Goal: Task Accomplishment & Management: Use online tool/utility

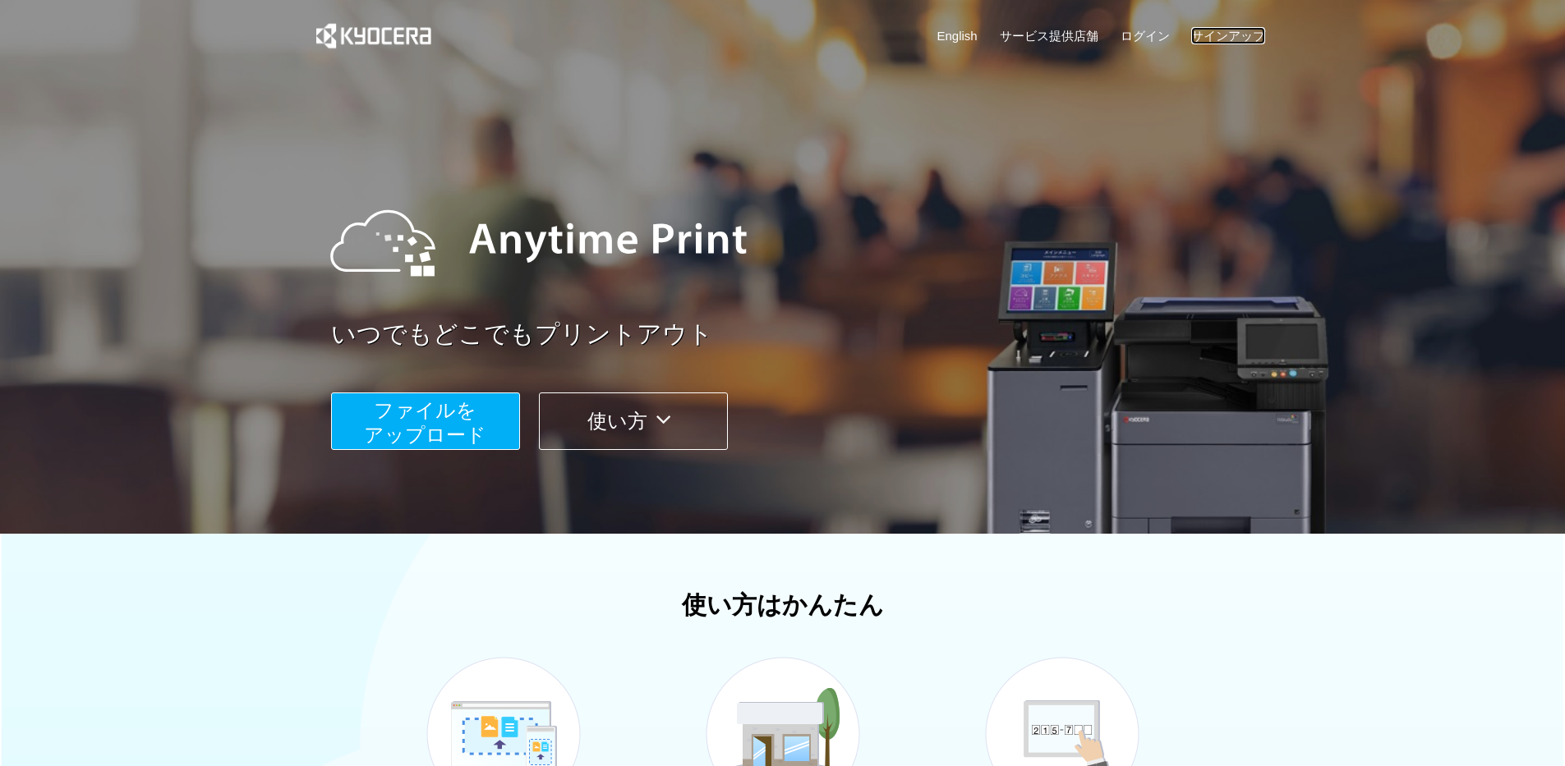
click at [1233, 29] on link "サインアップ" at bounding box center [1228, 35] width 74 height 17
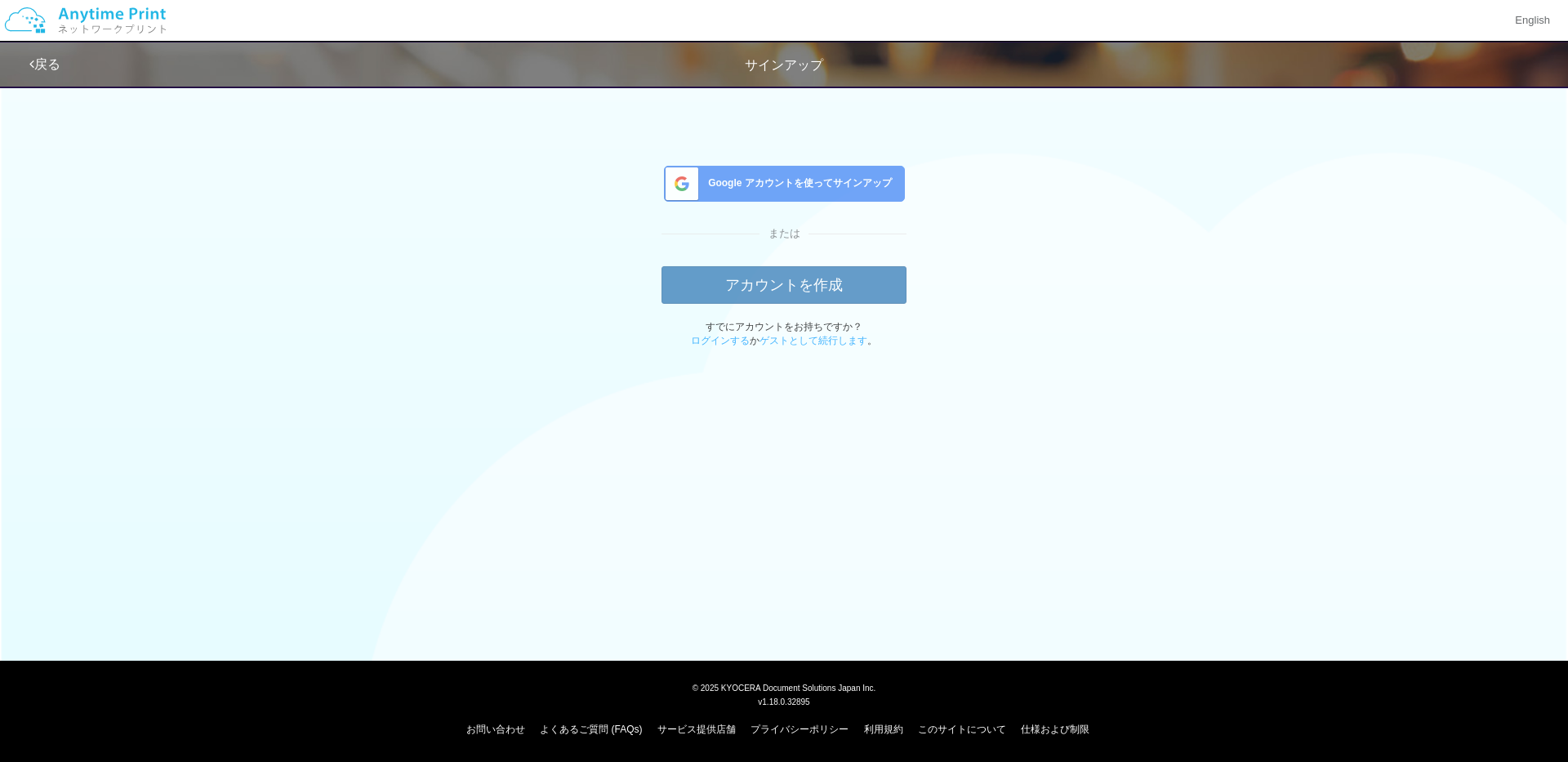
click at [811, 173] on div "Google アカウントを使ってサインアップ" at bounding box center [784, 188] width 241 height 36
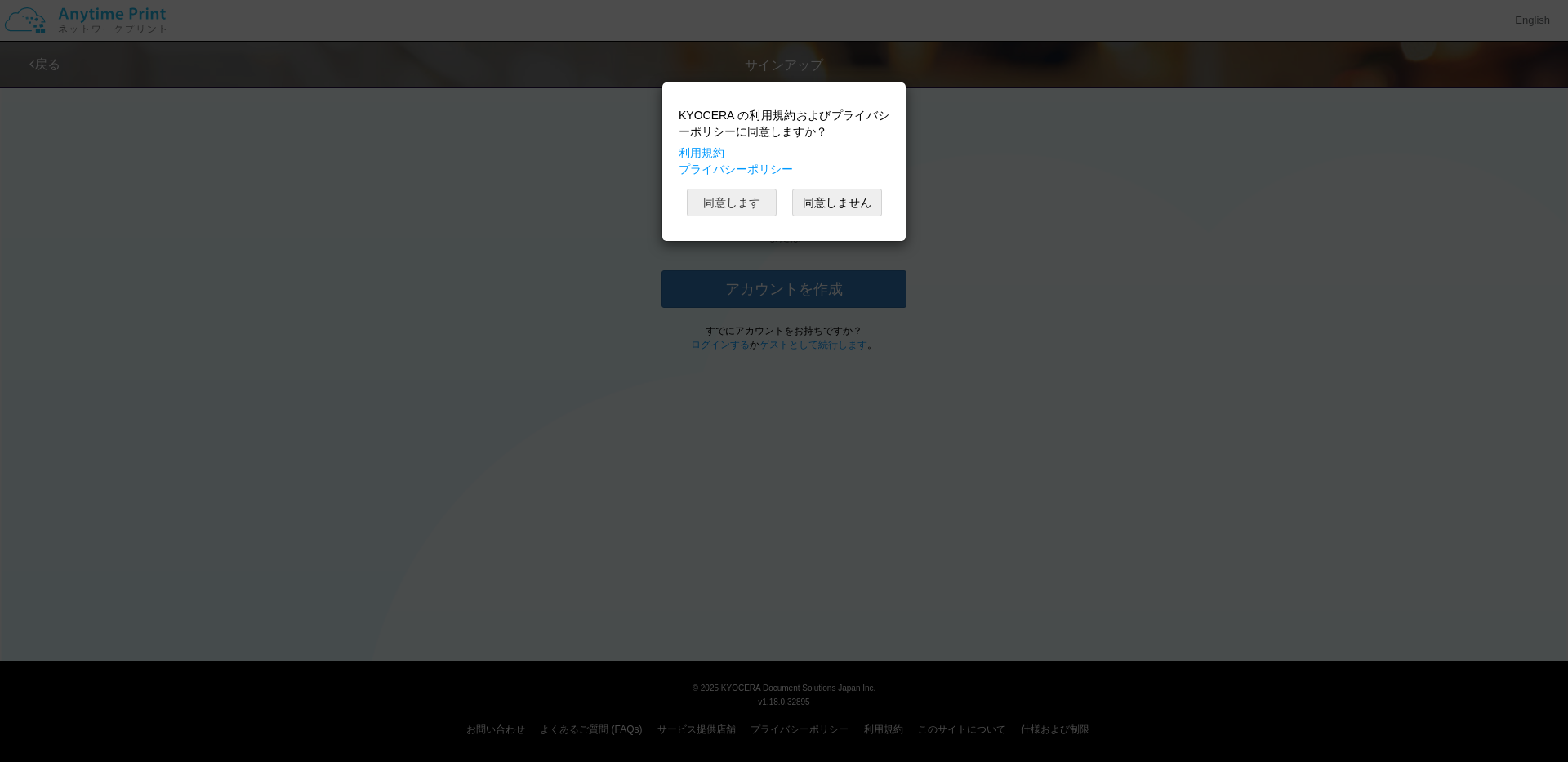
click at [746, 206] on button "同意します" at bounding box center [732, 203] width 89 height 28
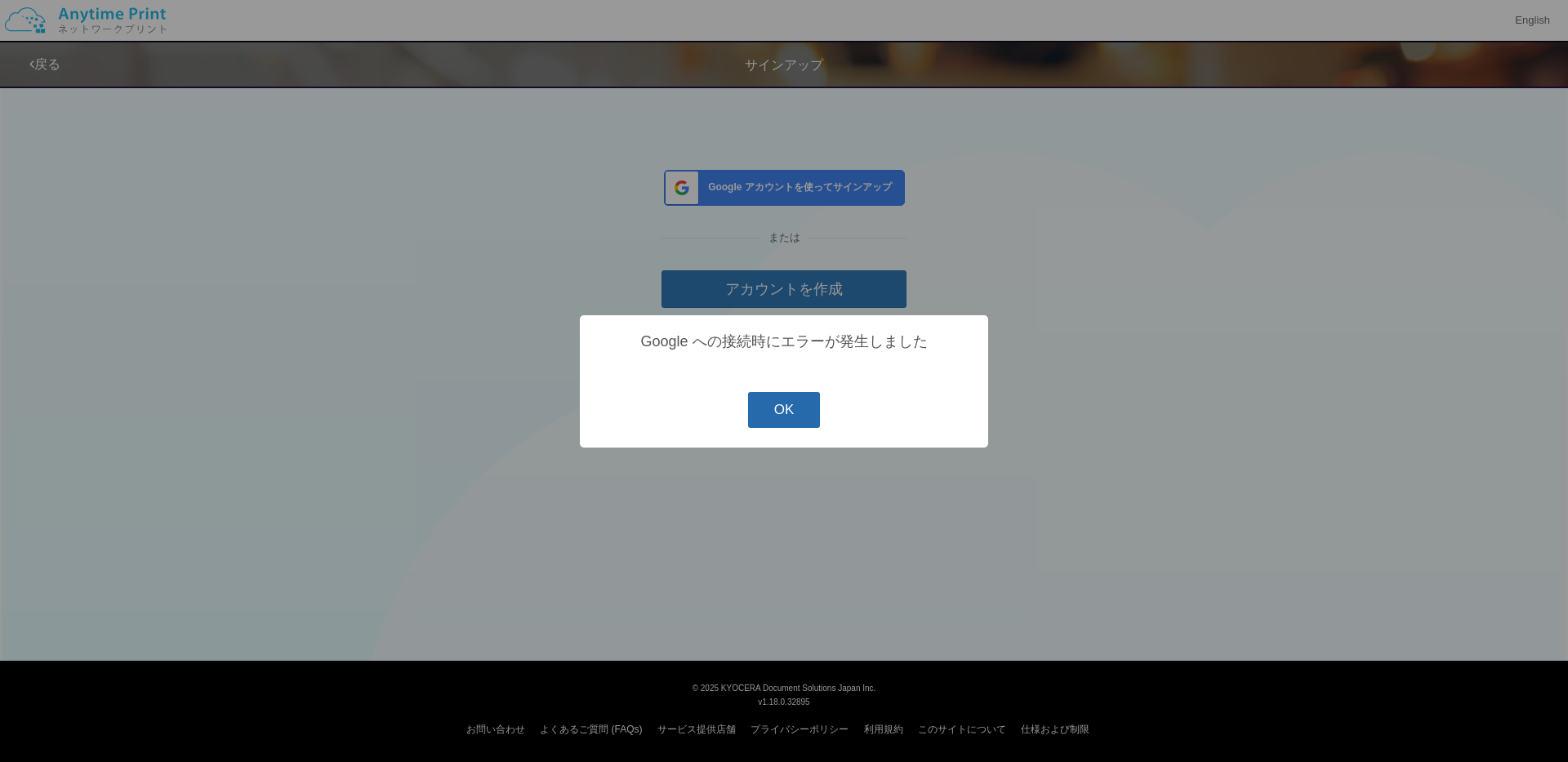
click at [767, 411] on button "OK" at bounding box center [784, 410] width 73 height 36
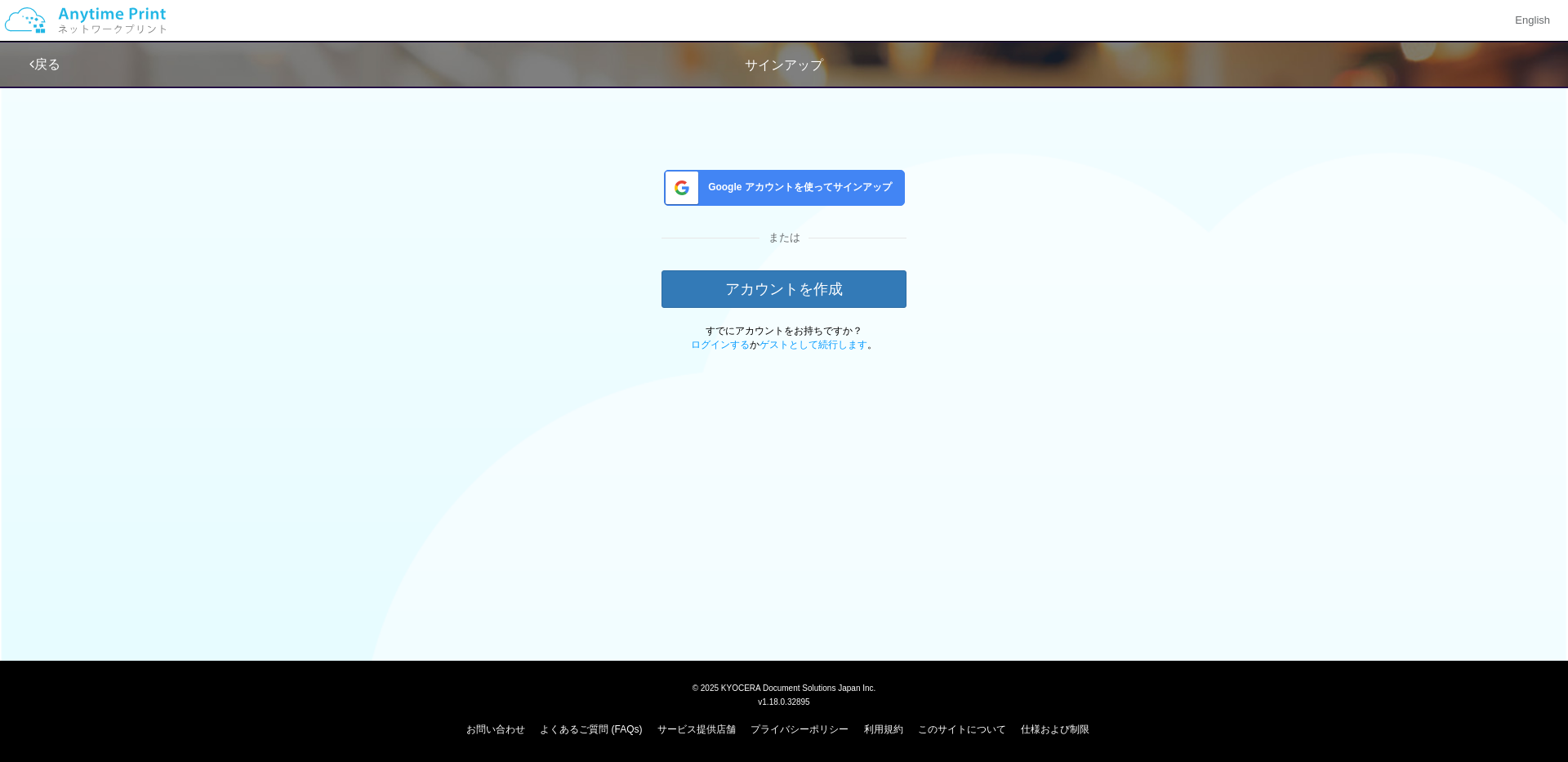
click at [68, 73] on div "サインアップ" at bounding box center [784, 66] width 1568 height 19
click at [37, 51] on div "戻る サインアップ" at bounding box center [520, 65] width 980 height 44
click at [43, 63] on link "戻る" at bounding box center [45, 65] width 31 height 14
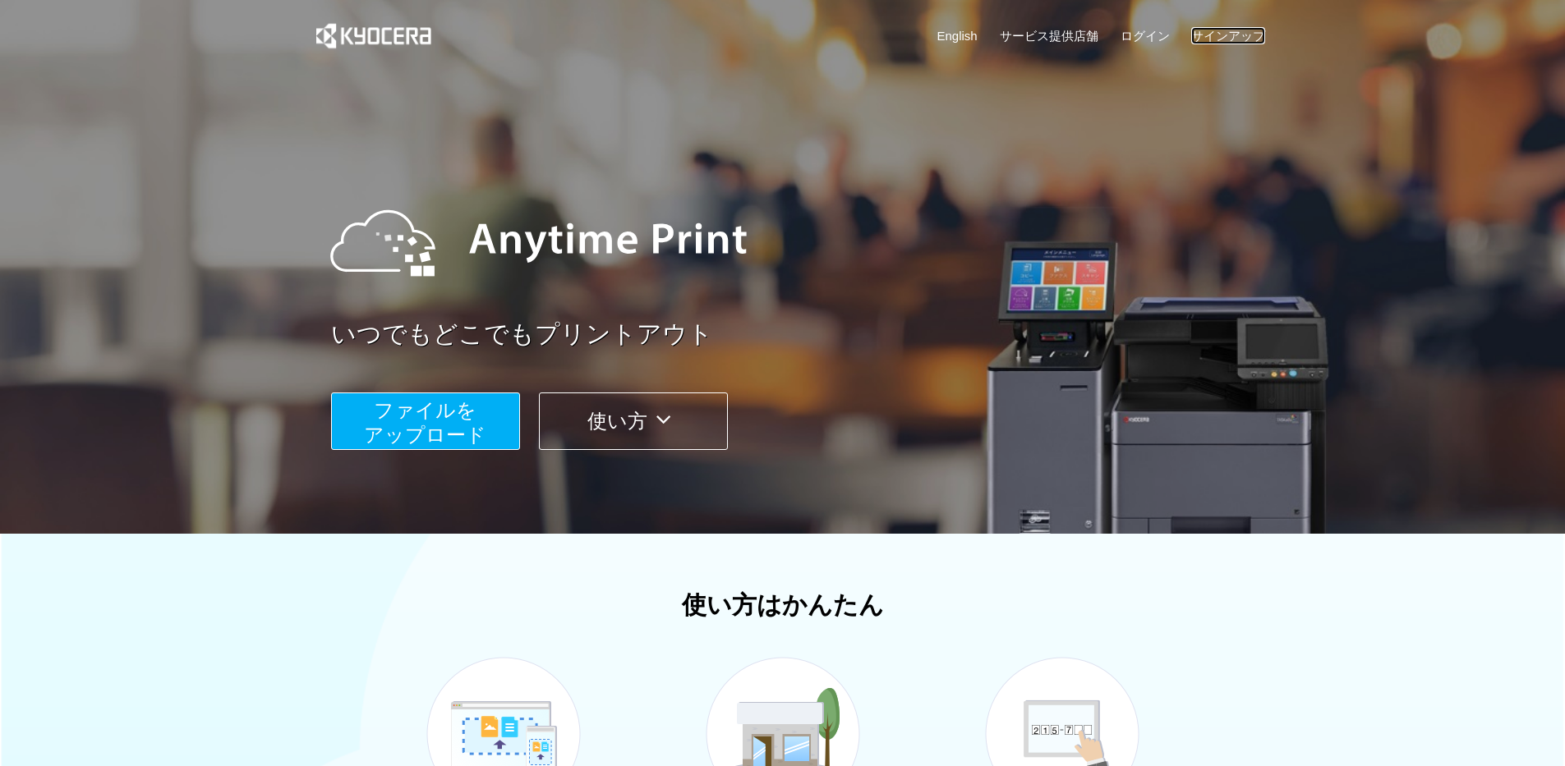
click at [1235, 28] on link "サインアップ" at bounding box center [1228, 35] width 74 height 17
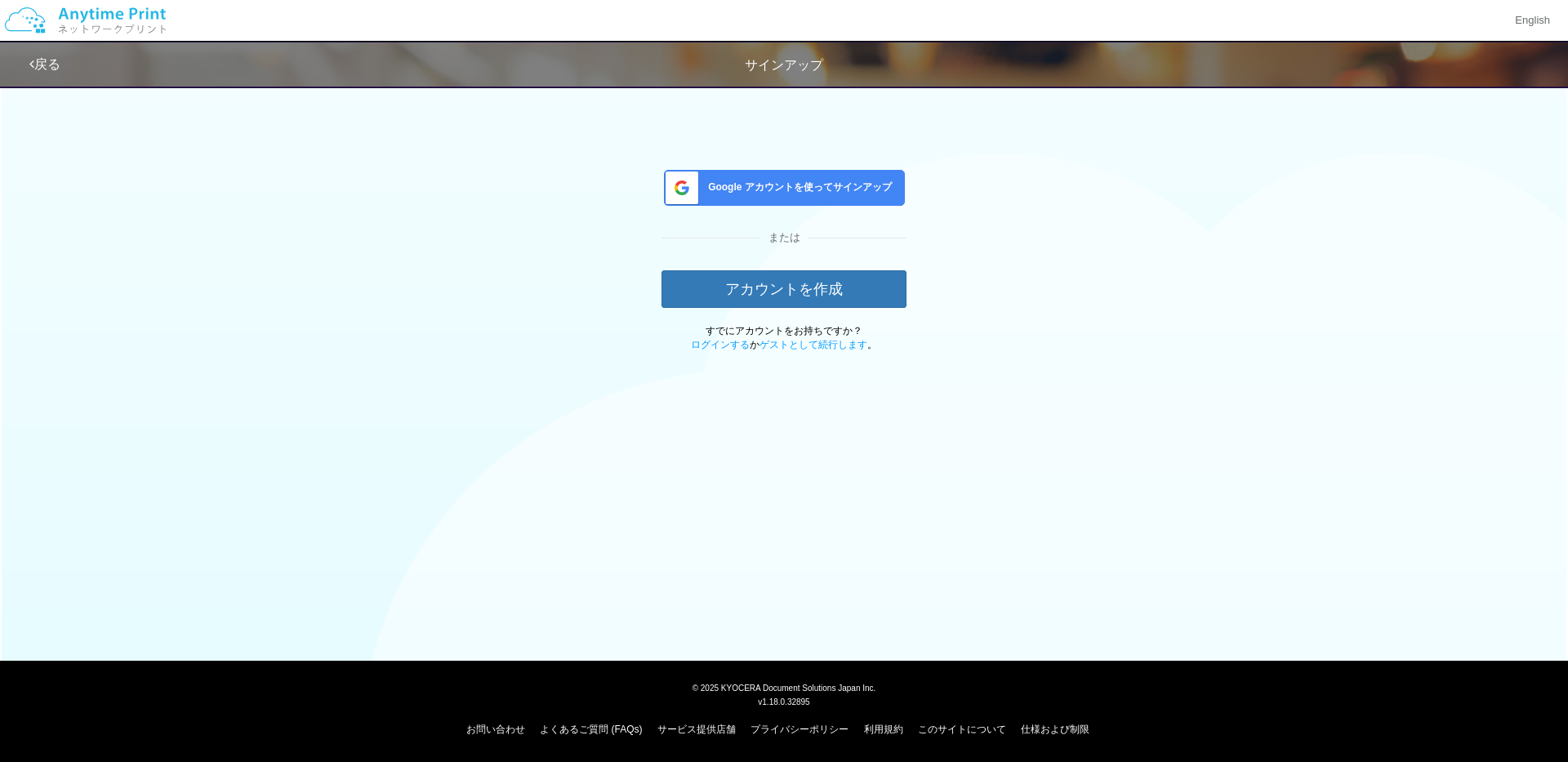
click at [826, 189] on span "Google アカウントを使ってサインアップ" at bounding box center [796, 188] width 190 height 14
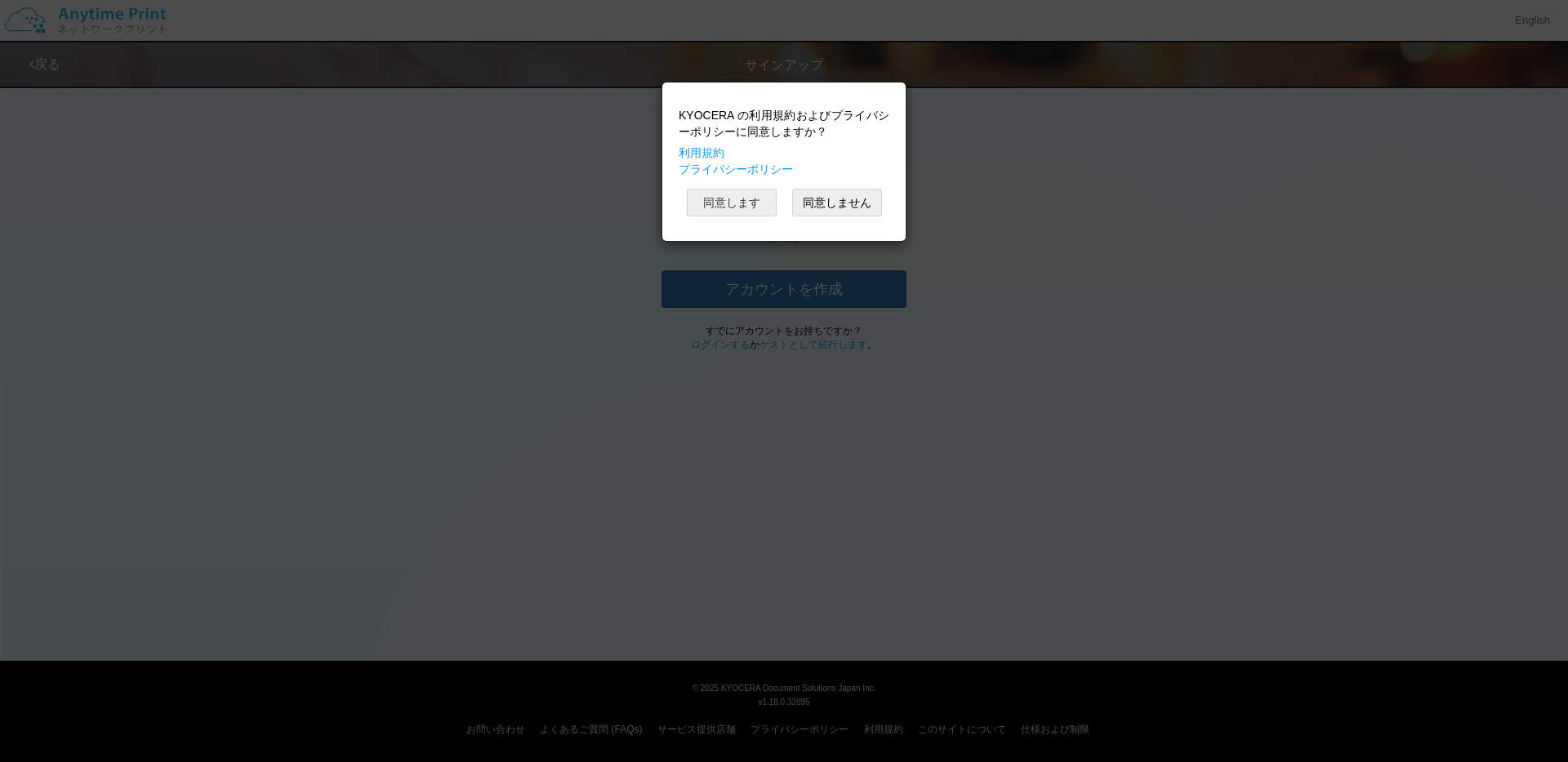
click at [747, 200] on button "同意します" at bounding box center [732, 203] width 89 height 28
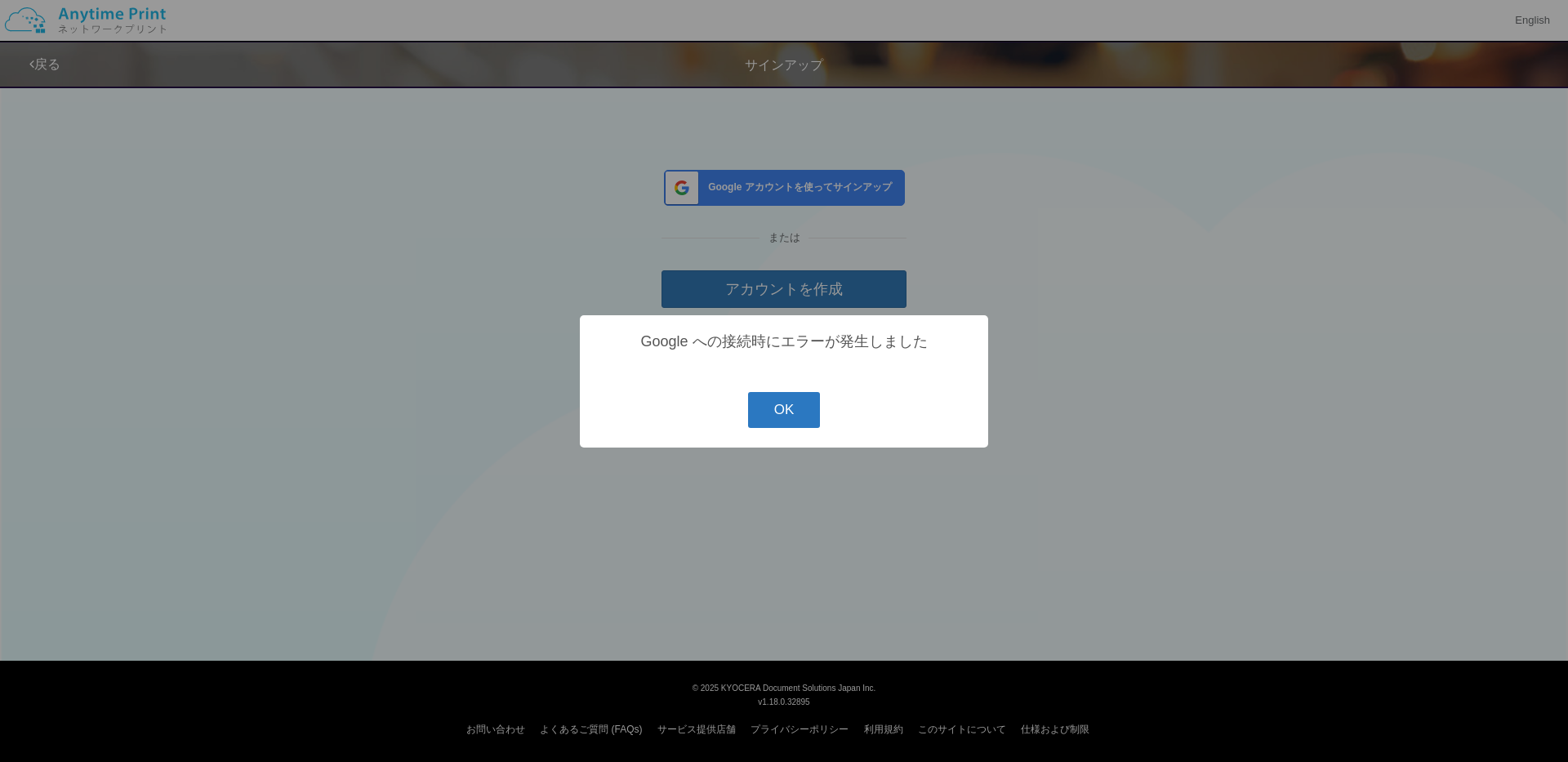
click at [801, 427] on button "OK" at bounding box center [784, 410] width 73 height 36
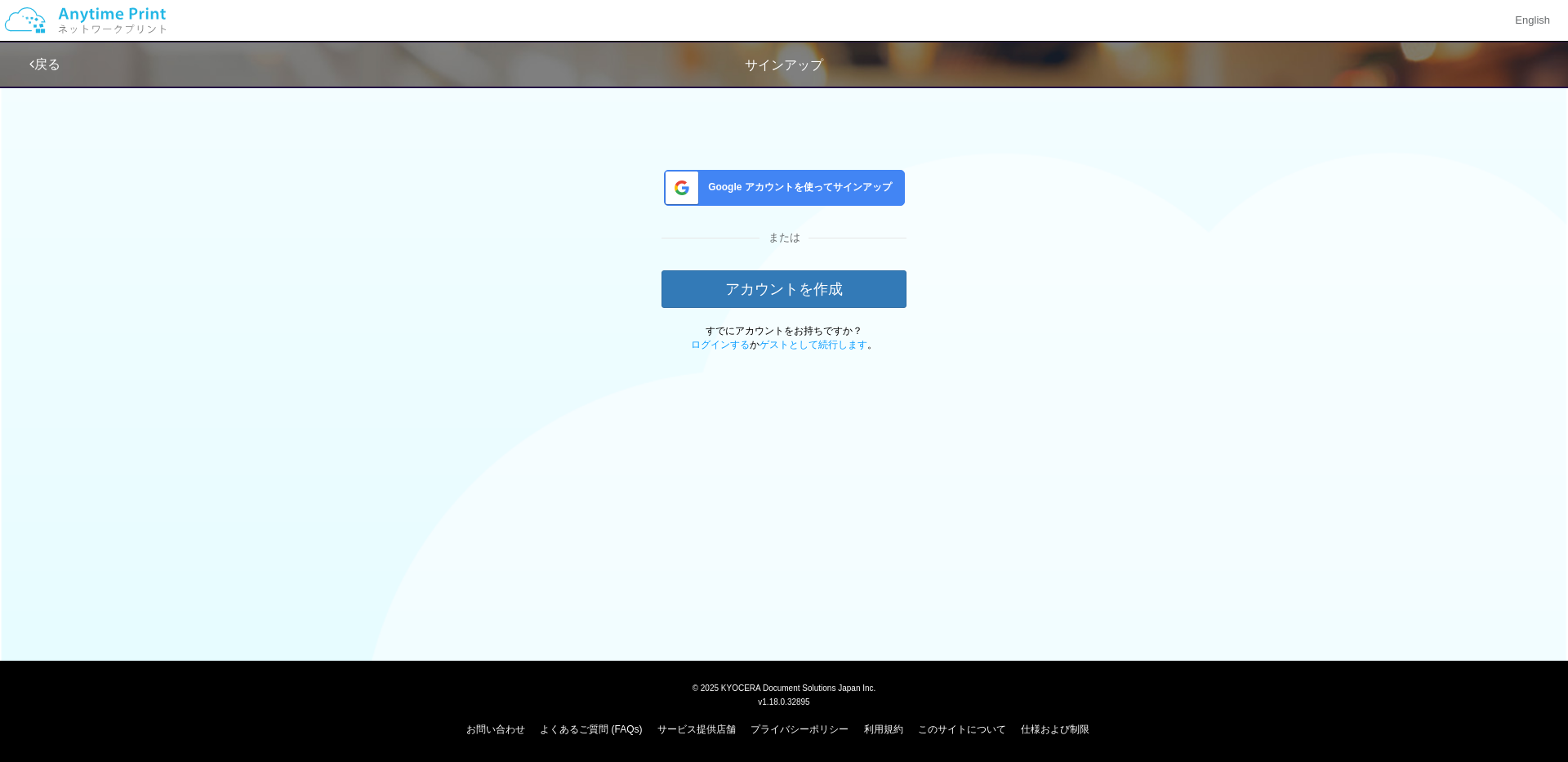
click at [1186, 414] on div "戻る サインアップ Google アカウントを使ってサインアップ または アカウントを作成 すでにアカウントをお持ちですか？ ログインする か ゲストとして続…" at bounding box center [784, 232] width 1568 height 465
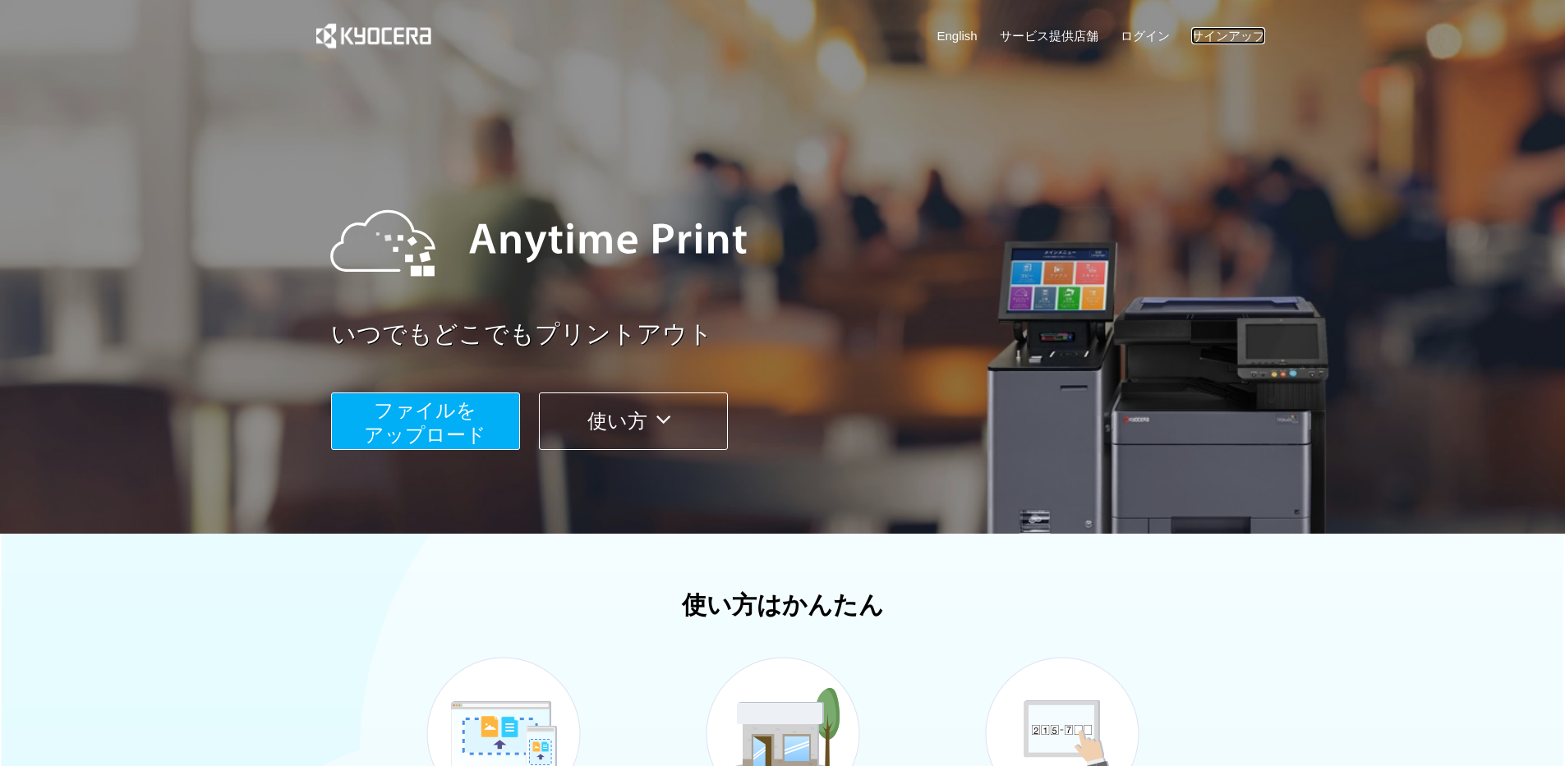
click at [1249, 29] on link "サインアップ" at bounding box center [1228, 35] width 74 height 17
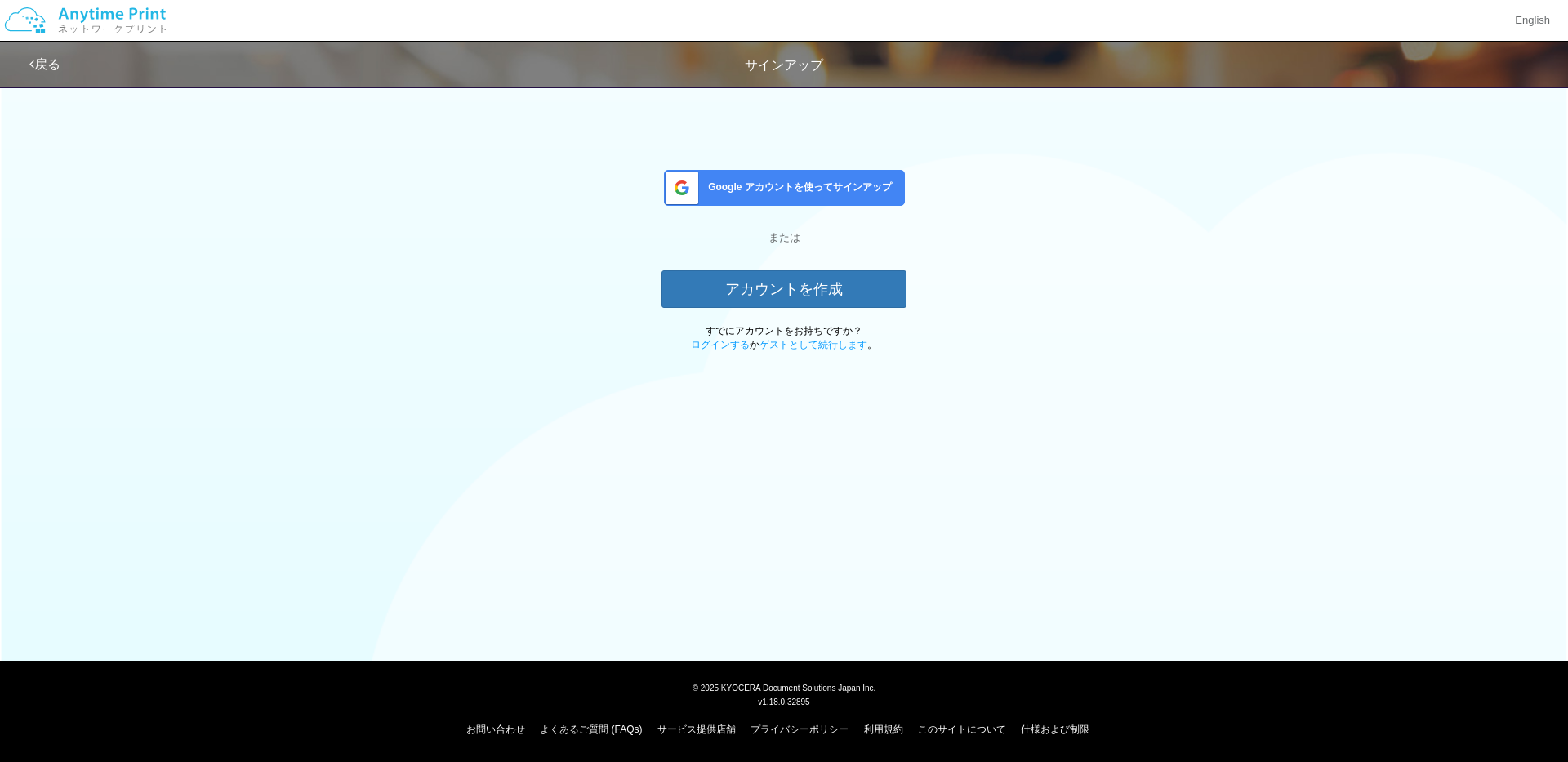
click at [790, 182] on span "Google アカウントを使ってサインアップ" at bounding box center [796, 188] width 190 height 14
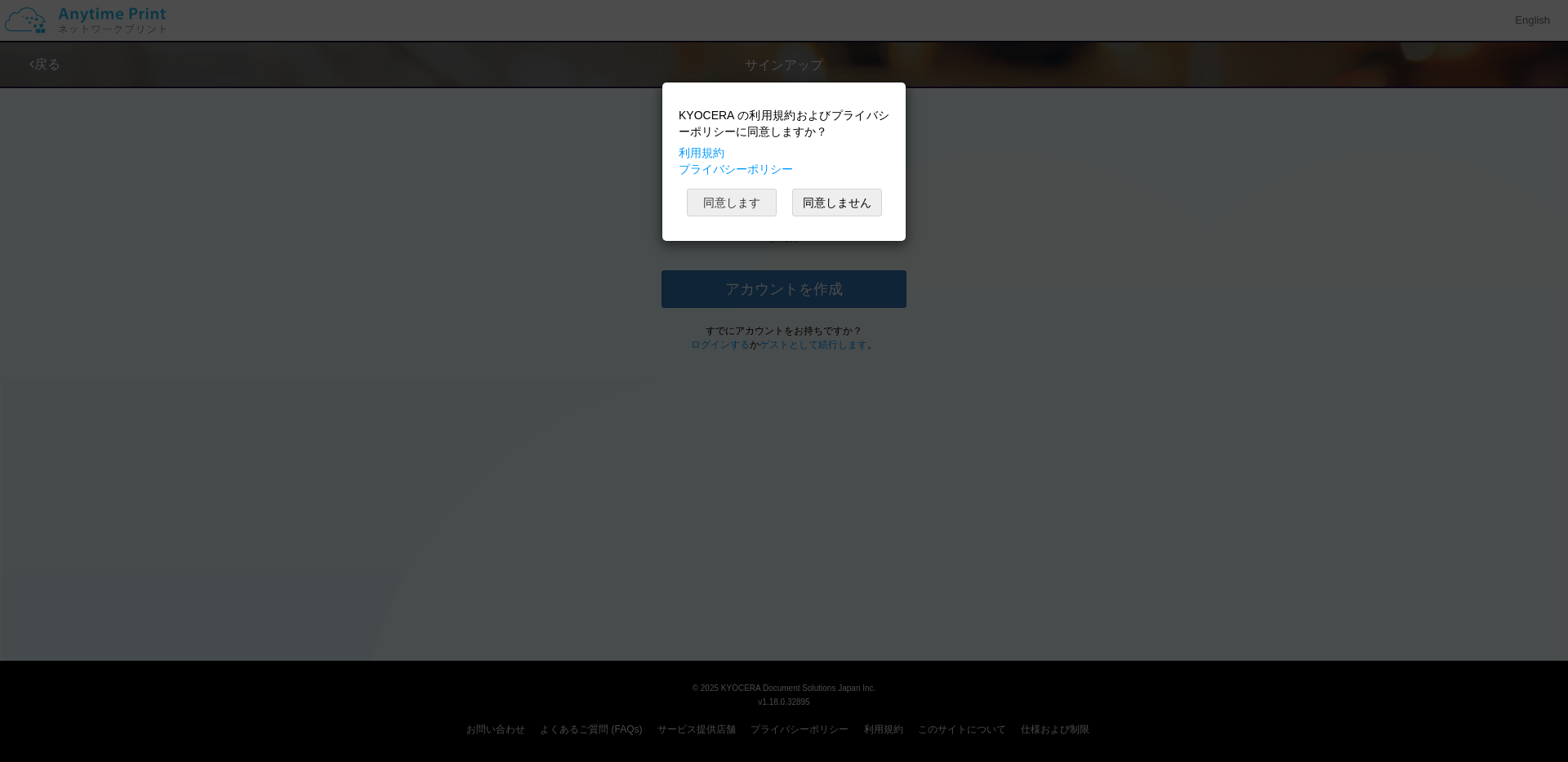
click at [733, 208] on button "同意します" at bounding box center [732, 203] width 89 height 28
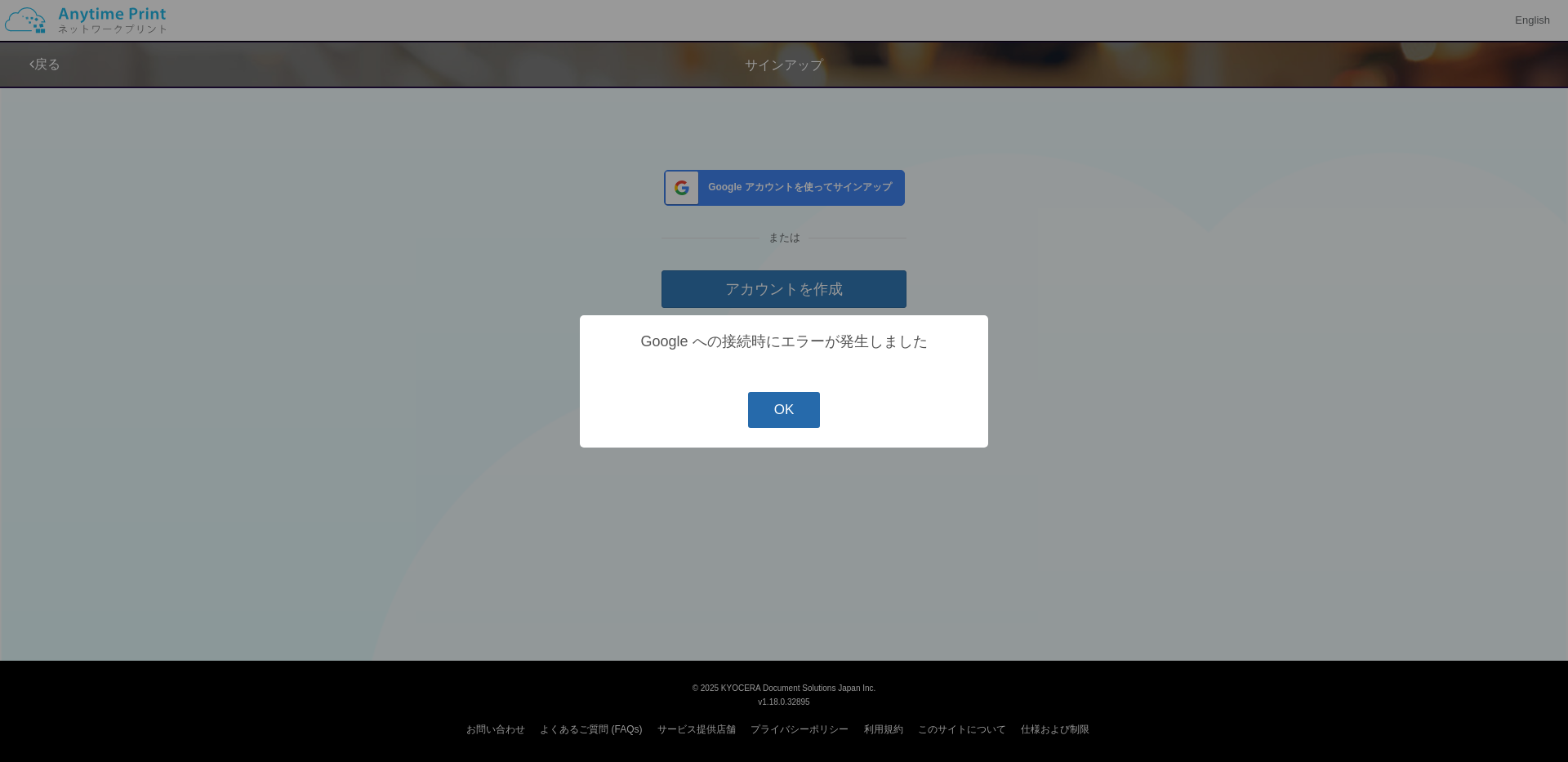
click at [785, 424] on button "OK" at bounding box center [784, 410] width 73 height 36
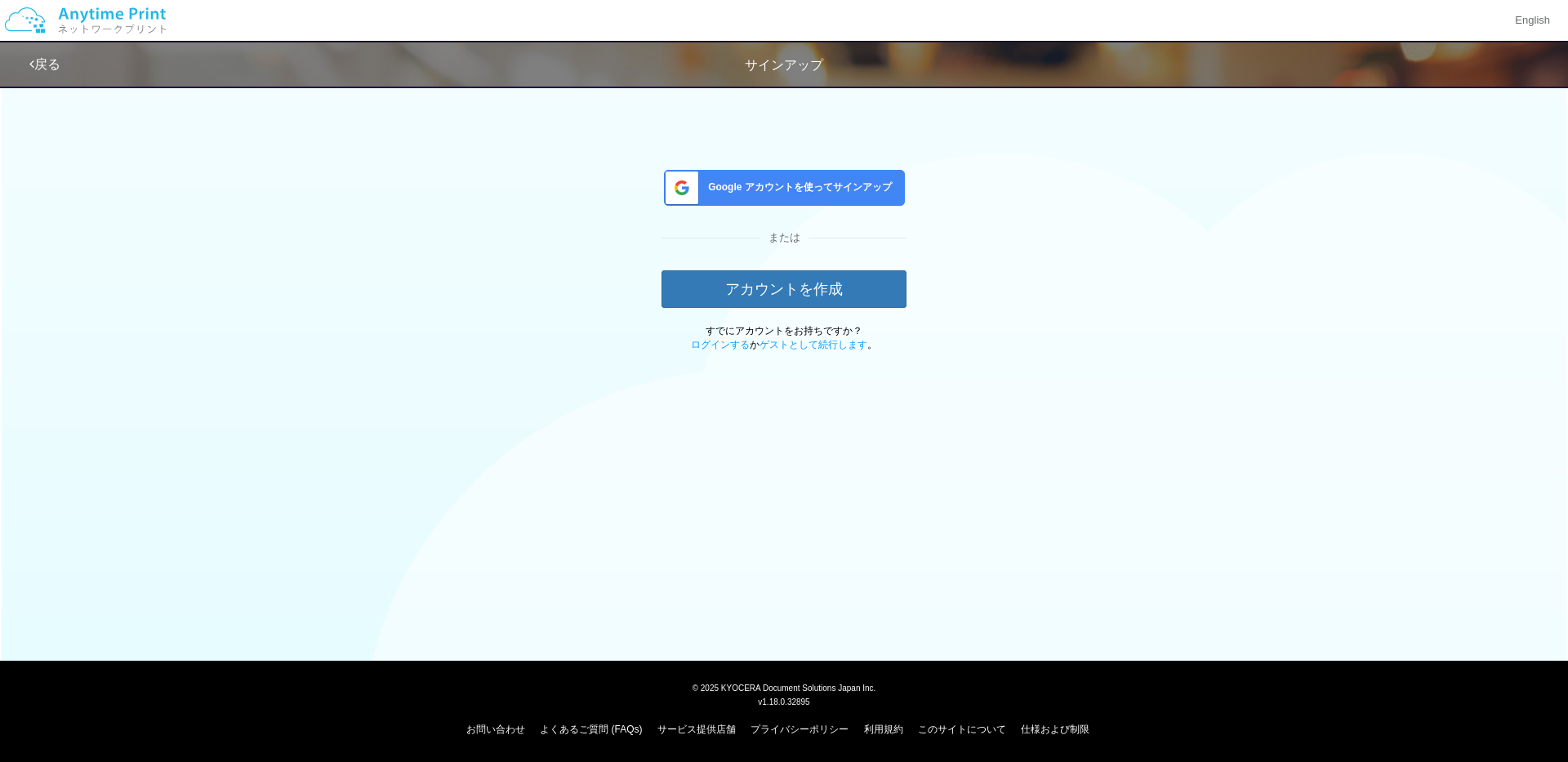
click at [859, 192] on span "Google アカウントを使ってサインアップ" at bounding box center [796, 188] width 190 height 14
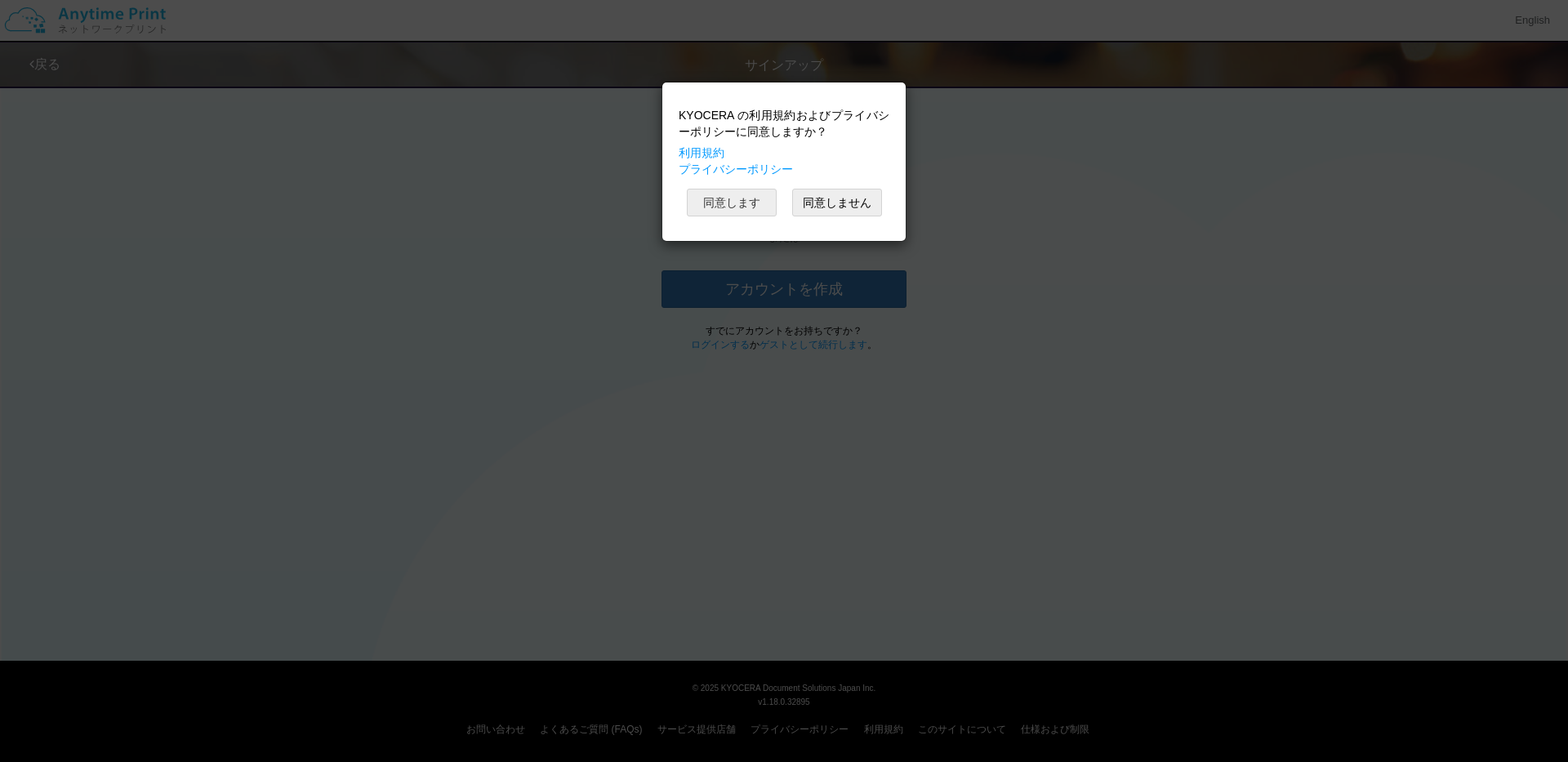
click at [744, 203] on button "同意します" at bounding box center [732, 203] width 89 height 28
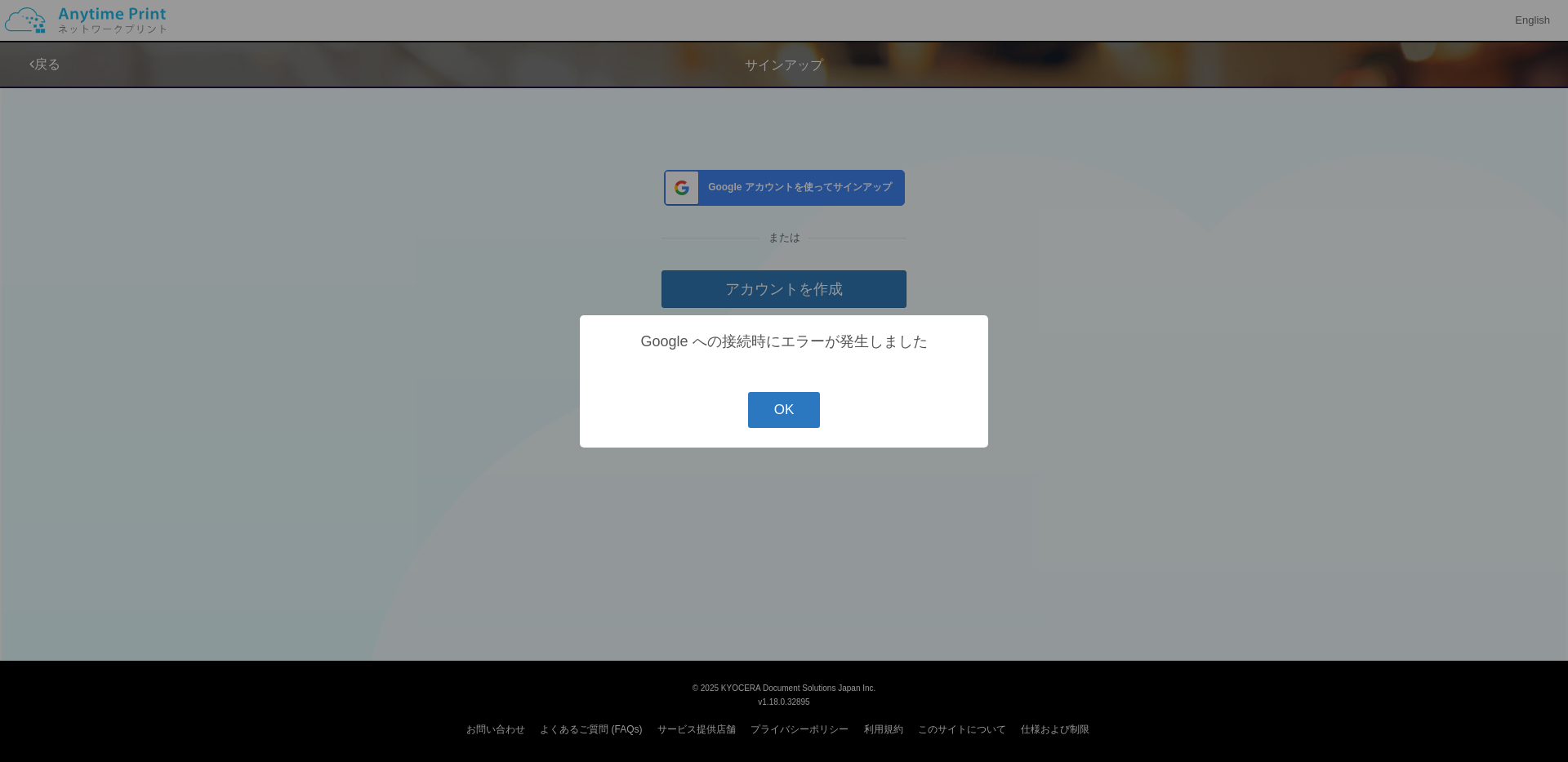
click at [767, 408] on button "OK" at bounding box center [784, 410] width 73 height 36
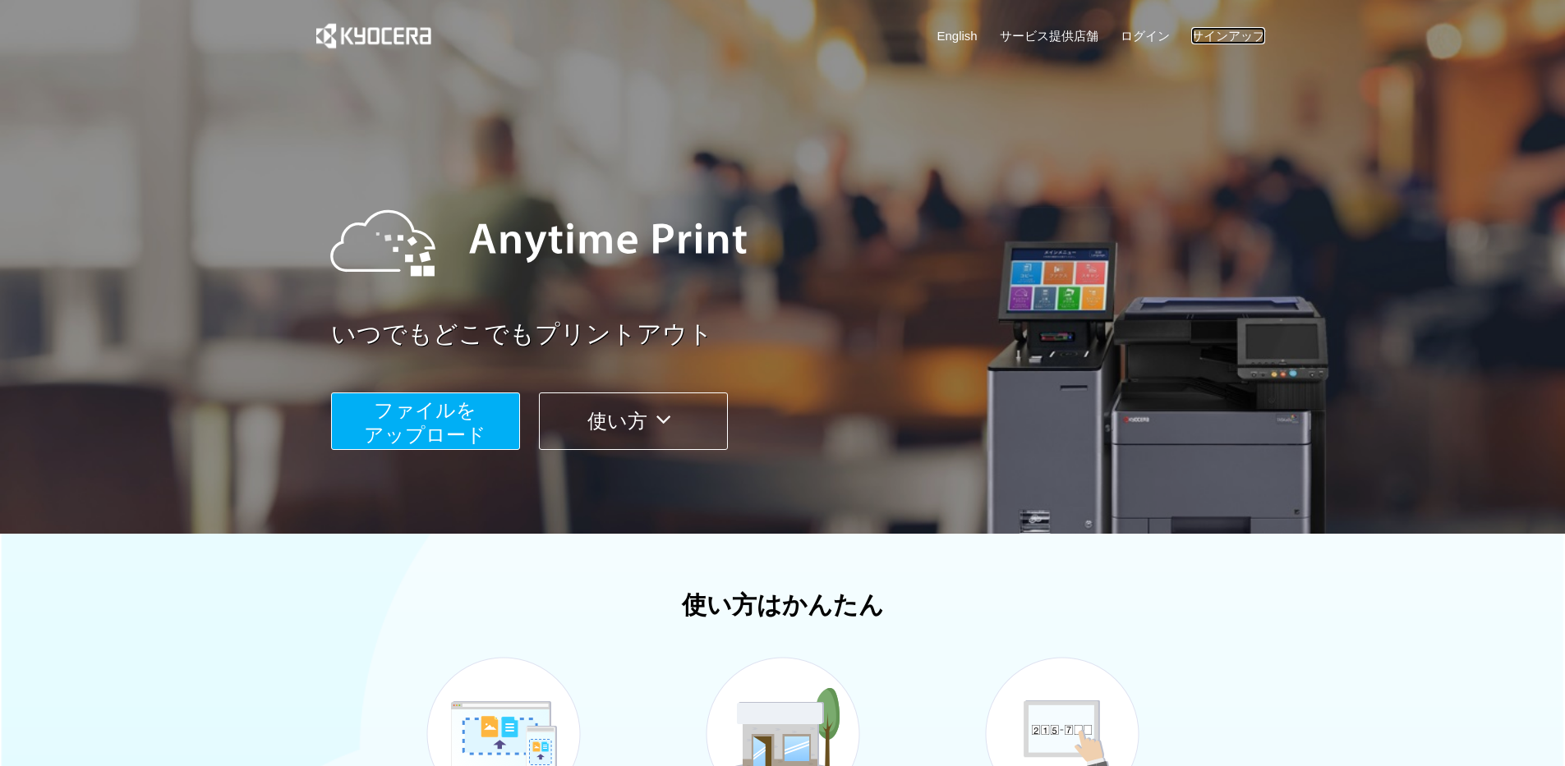
click at [1237, 31] on link "サインアップ" at bounding box center [1228, 35] width 74 height 17
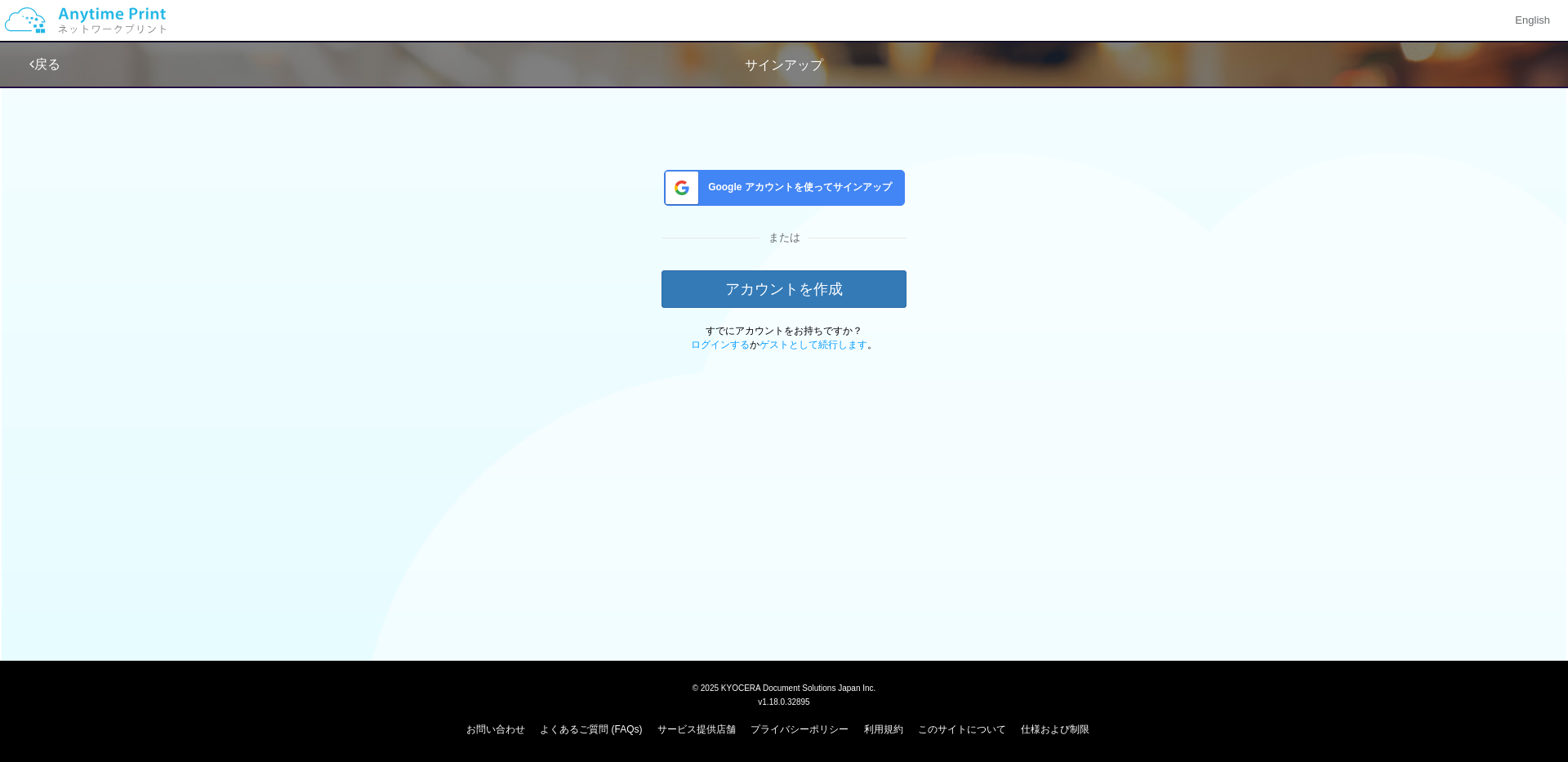
click at [807, 181] on span "Google アカウントを使ってサインアップ" at bounding box center [796, 188] width 190 height 14
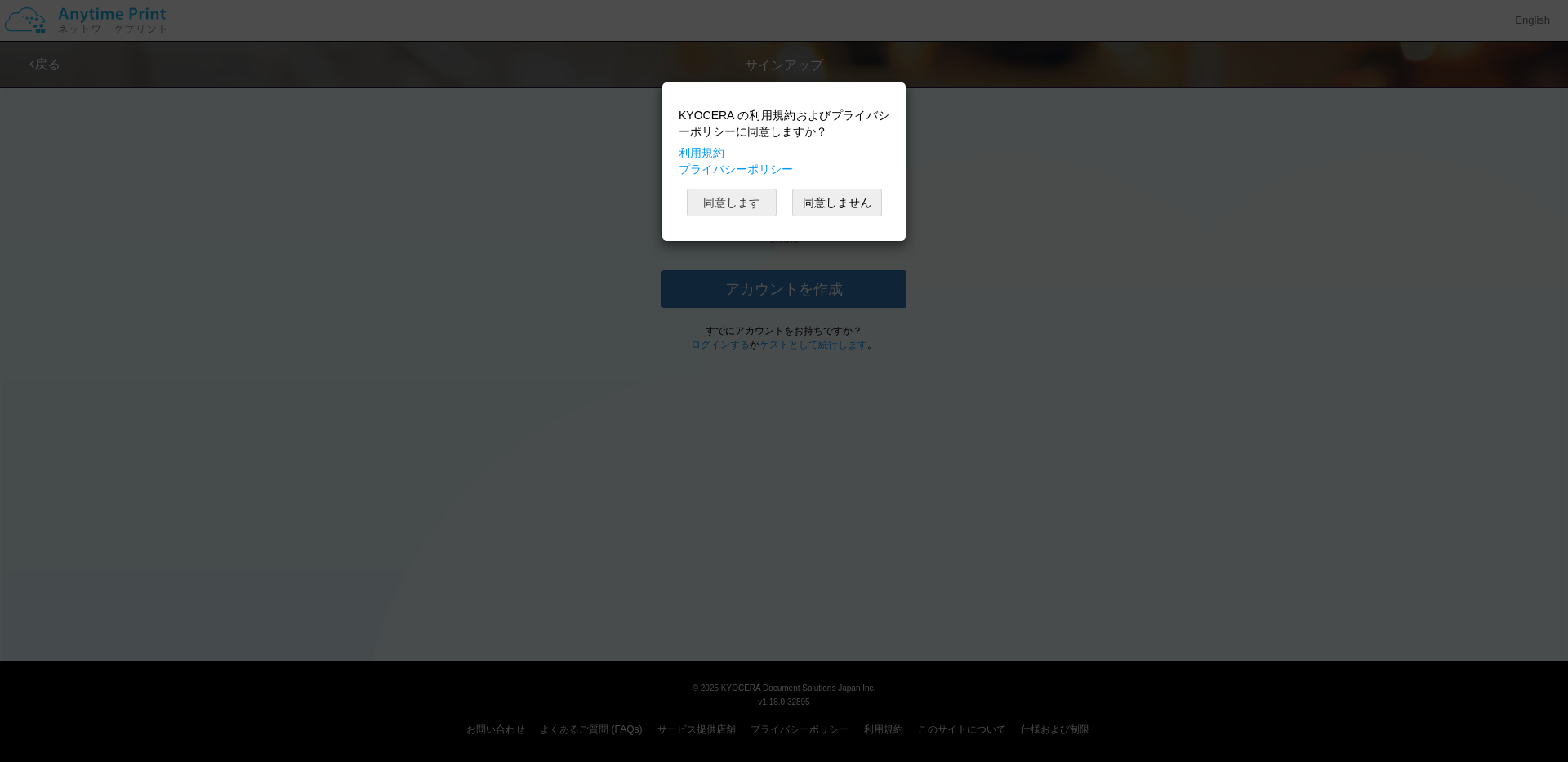
click at [725, 198] on button "同意します" at bounding box center [732, 203] width 89 height 28
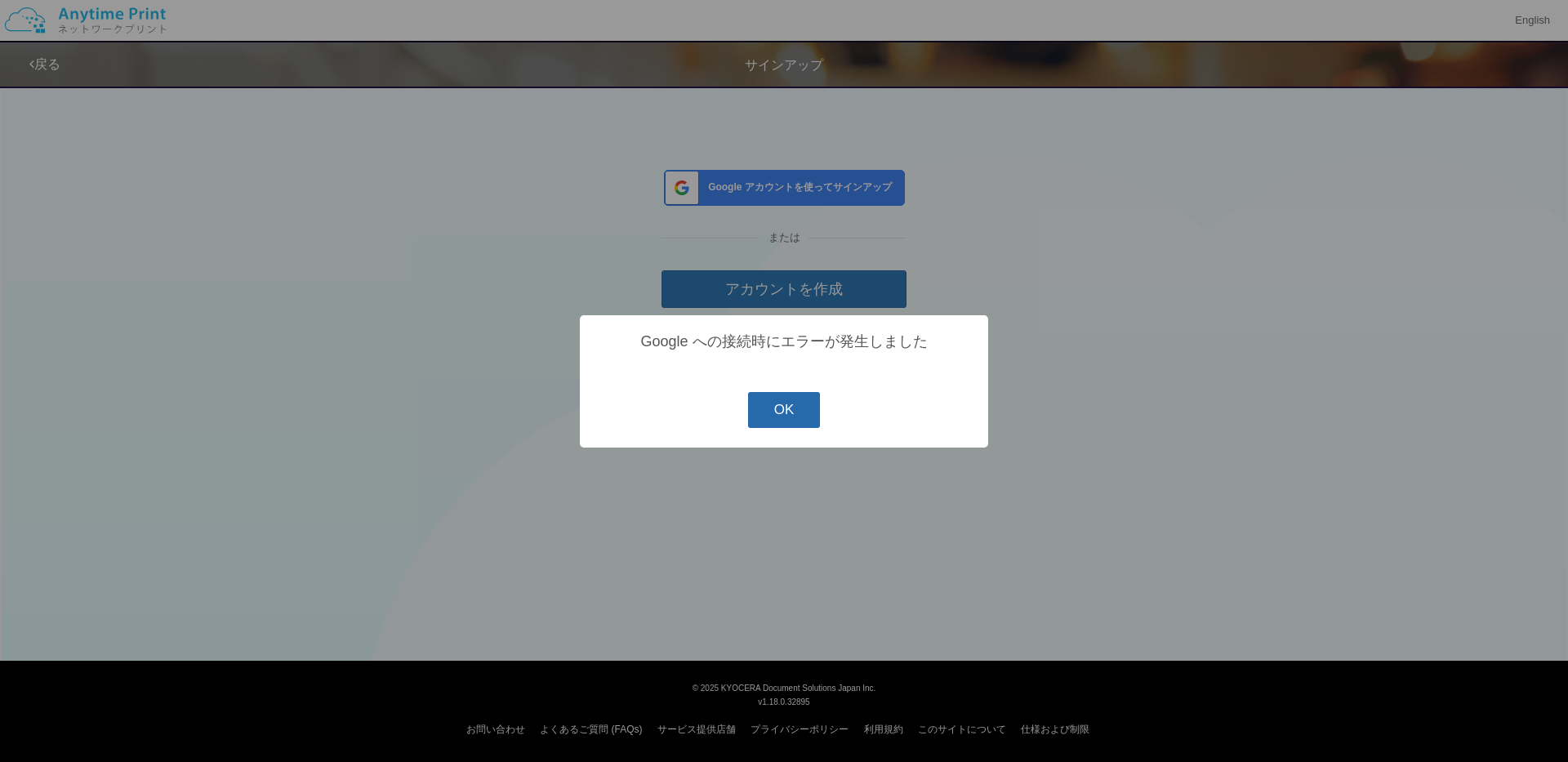
click at [778, 414] on button "OK" at bounding box center [784, 410] width 73 height 36
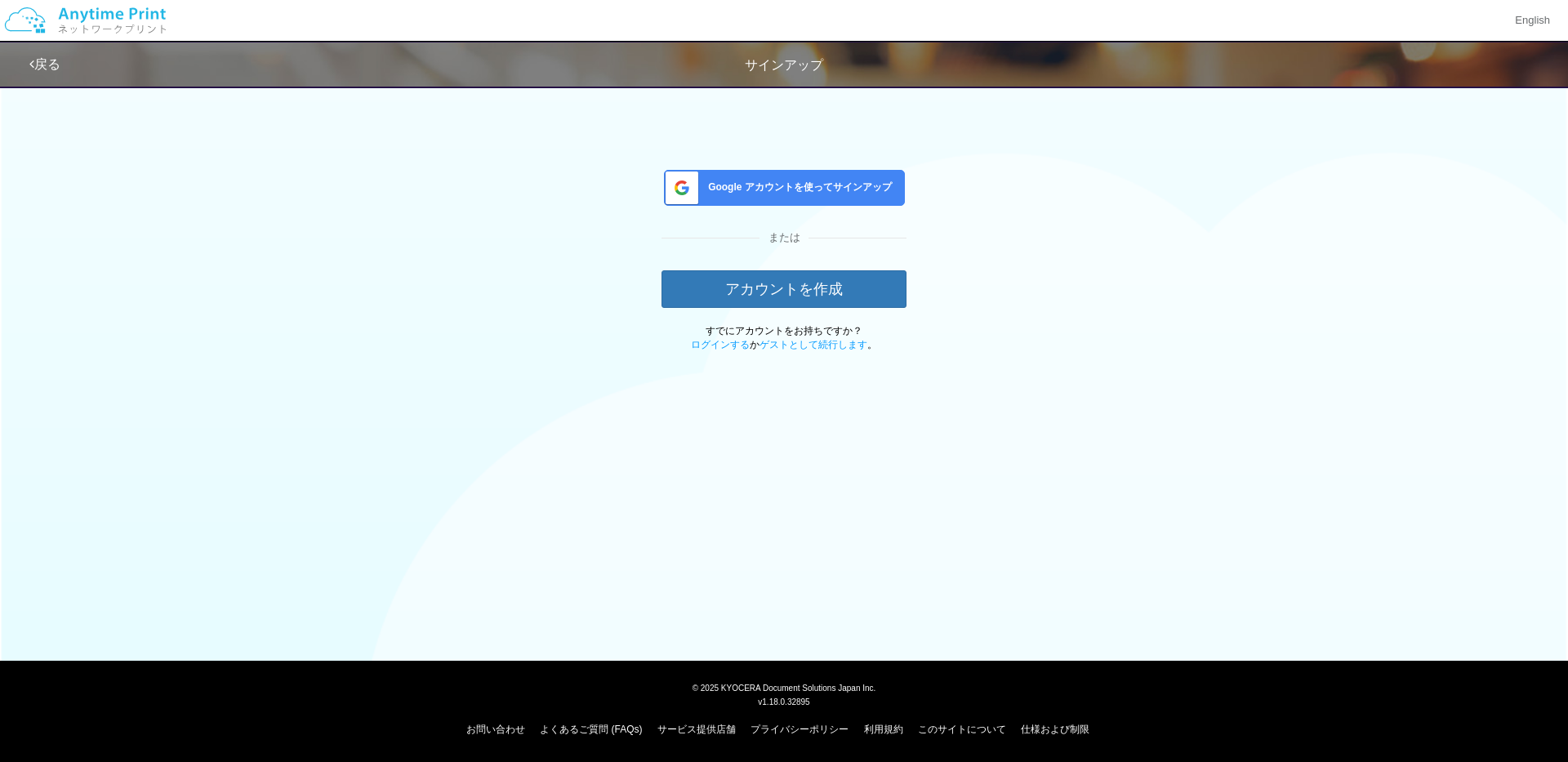
click at [58, 67] on link "戻る" at bounding box center [45, 65] width 31 height 14
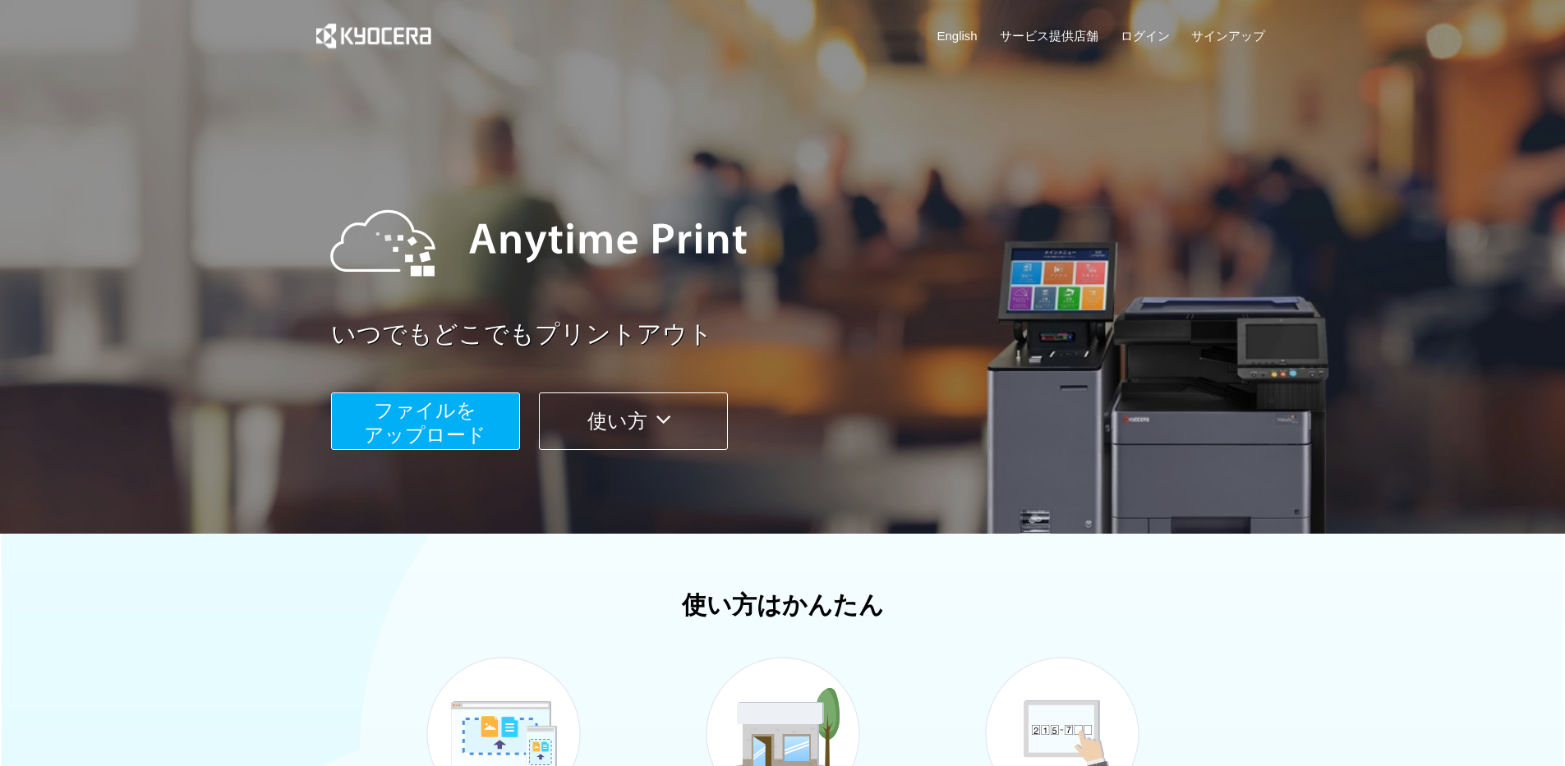
click at [480, 425] on span "ファイルを ​​アップロード" at bounding box center [425, 422] width 122 height 47
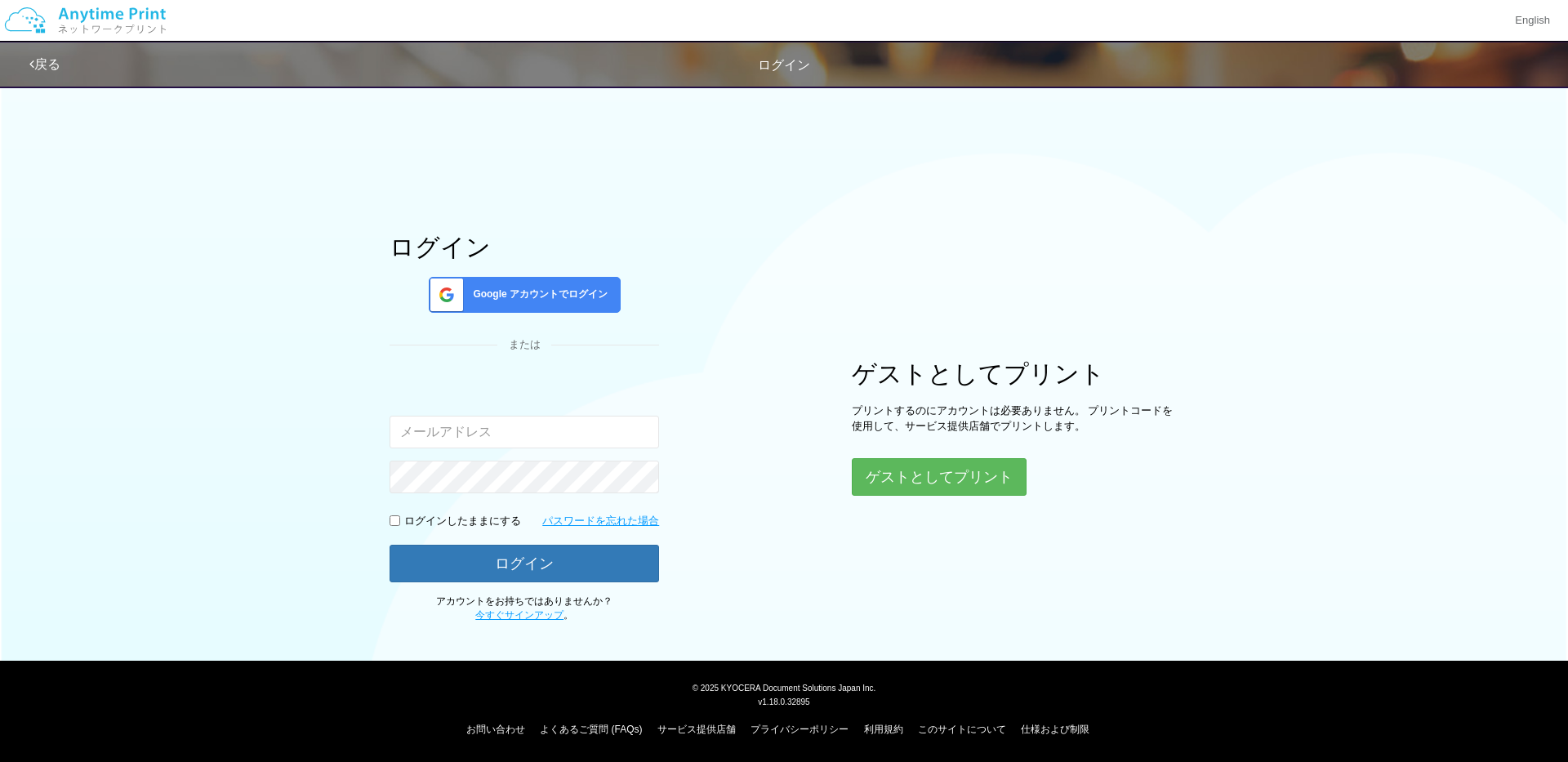
click at [563, 289] on span "Google アカウントでログイン" at bounding box center [537, 294] width 141 height 14
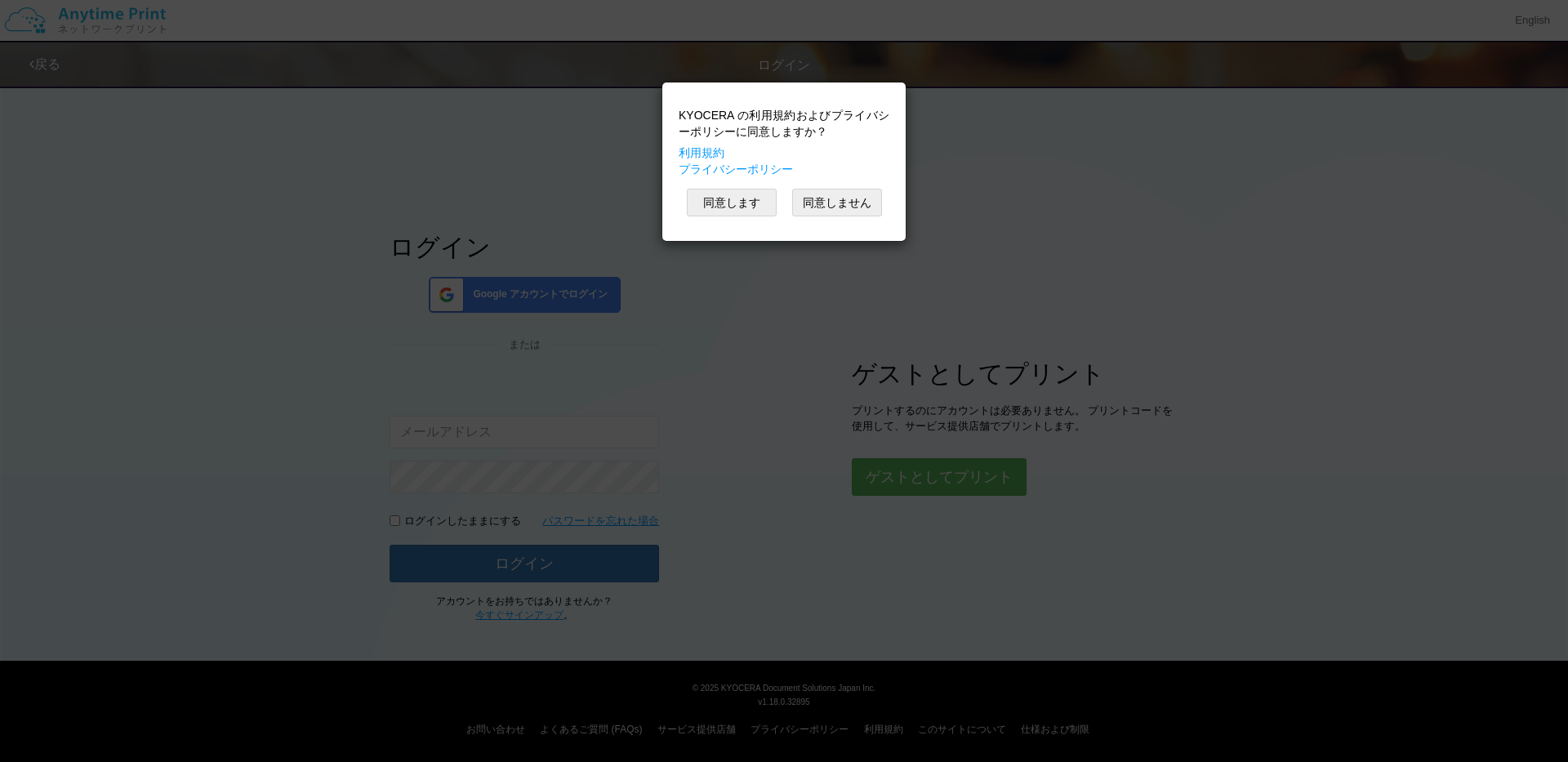
click at [1021, 200] on div "KYOCERA の利用規約およびプライバシーポリシーに同意しますか？ 利用規約 プライバシーポリシー 同意します 同意しません" at bounding box center [784, 381] width 1568 height 762
click at [856, 207] on button "同意しません" at bounding box center [837, 203] width 89 height 28
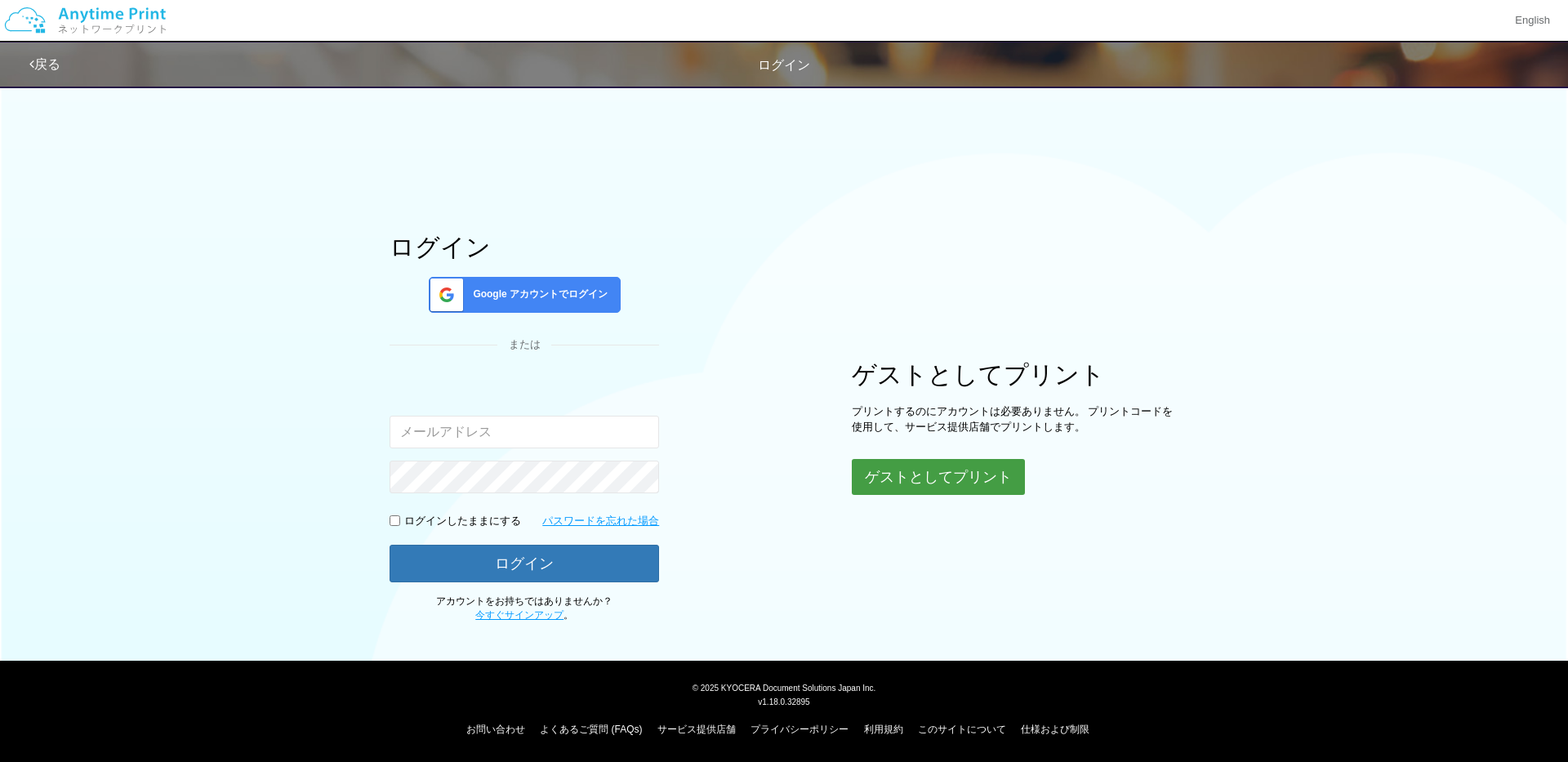
click at [972, 481] on button "ゲストとしてプリント" at bounding box center [939, 477] width 173 height 36
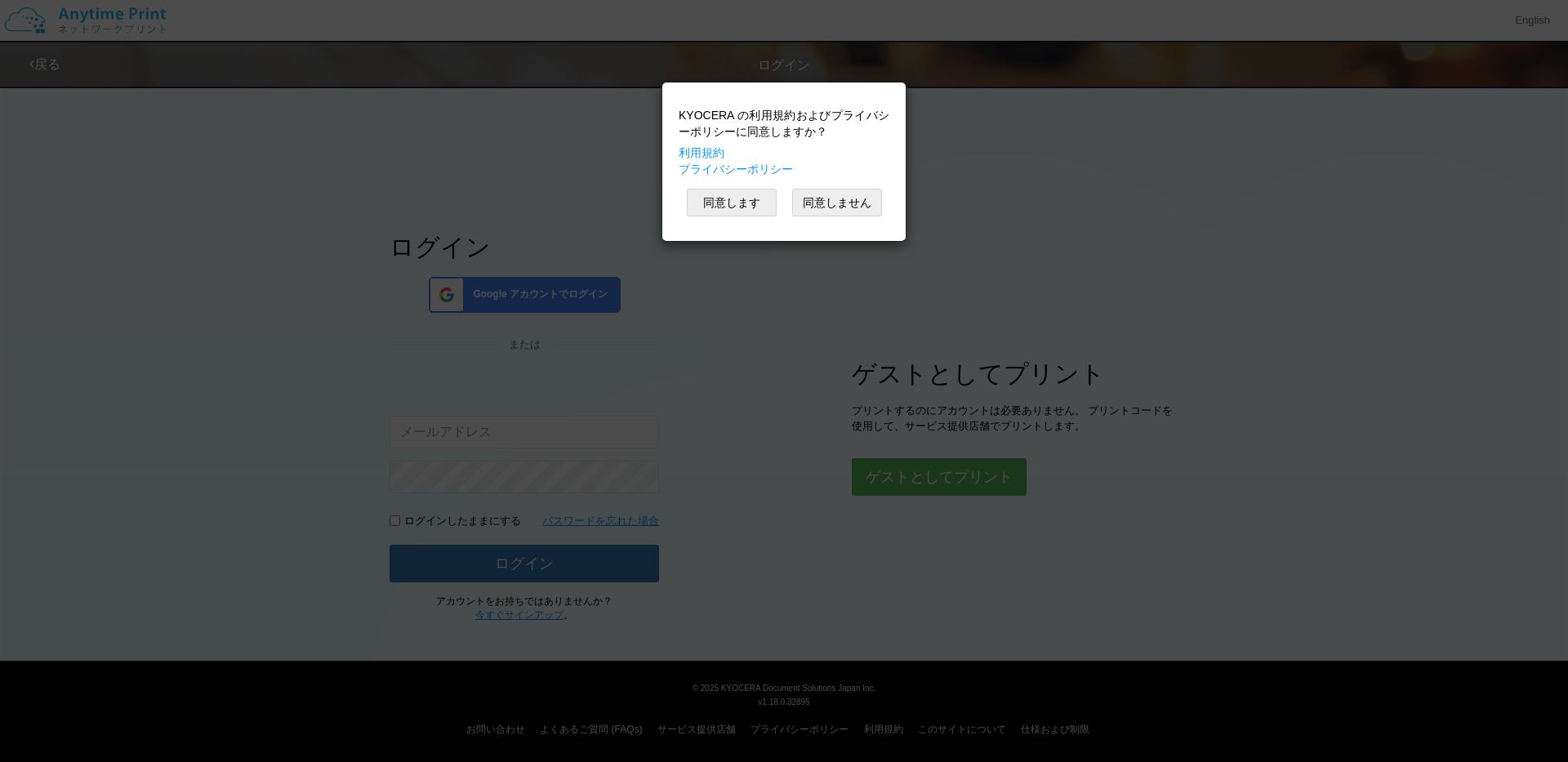
click at [753, 219] on div "KYOCERA の利用規約およびプライバシーポリシーに同意しますか？ 利用規約 プライバシーポリシー 同意します 同意しません" at bounding box center [784, 161] width 227 height 142
click at [751, 204] on button "同意します" at bounding box center [732, 203] width 89 height 28
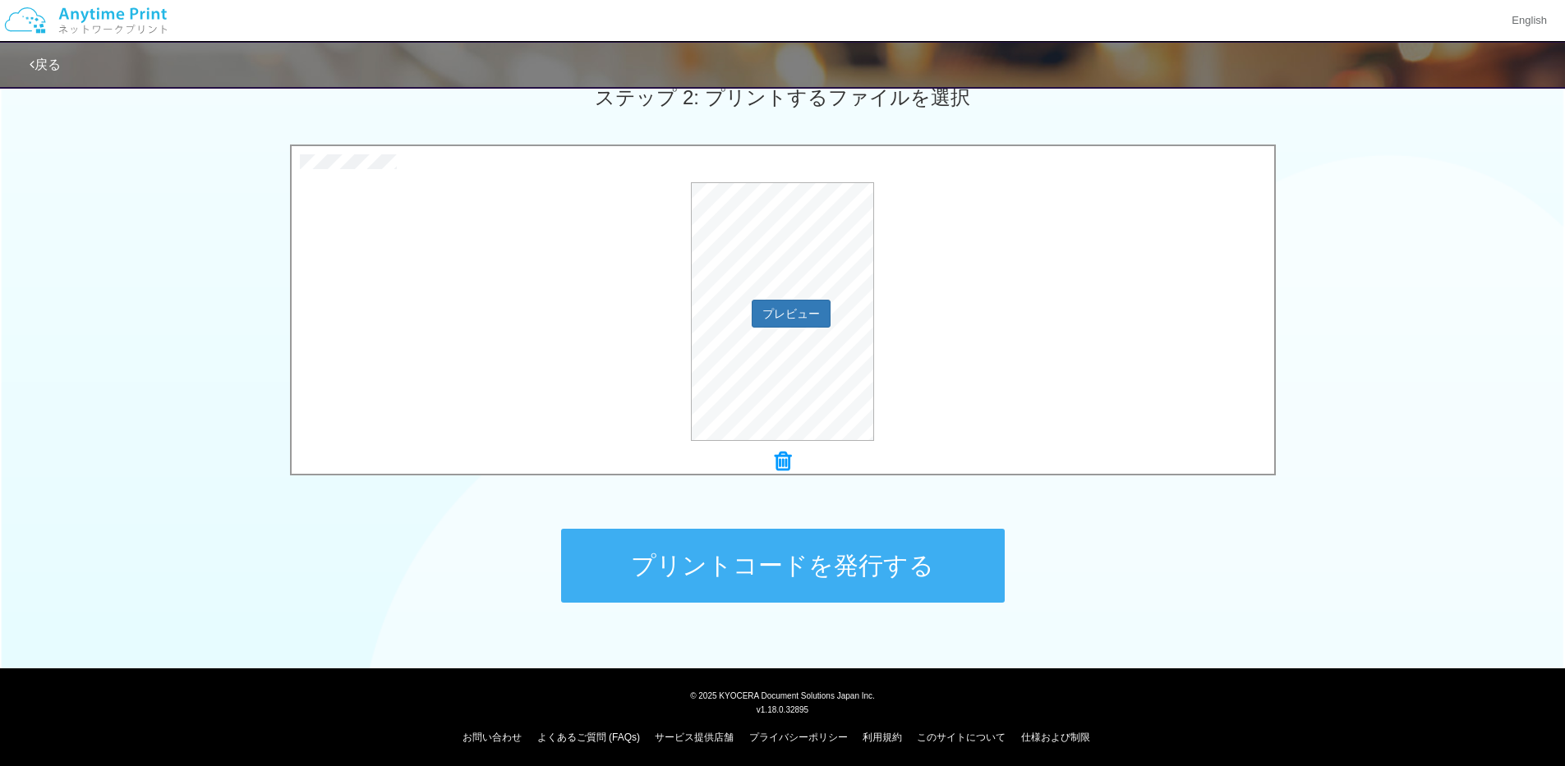
scroll to position [483, 0]
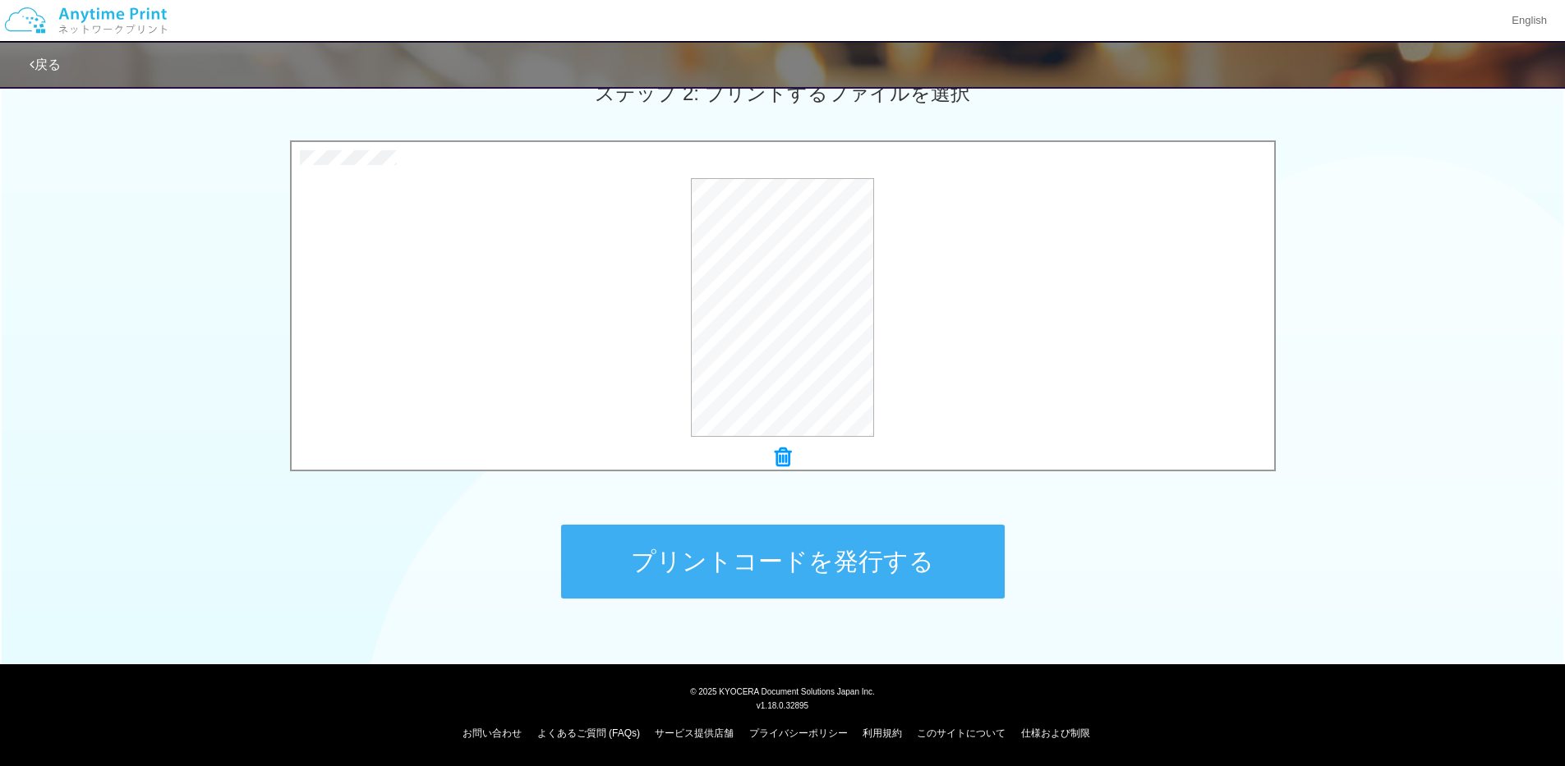
click at [826, 558] on button "プリントコードを発行する" at bounding box center [783, 562] width 444 height 74
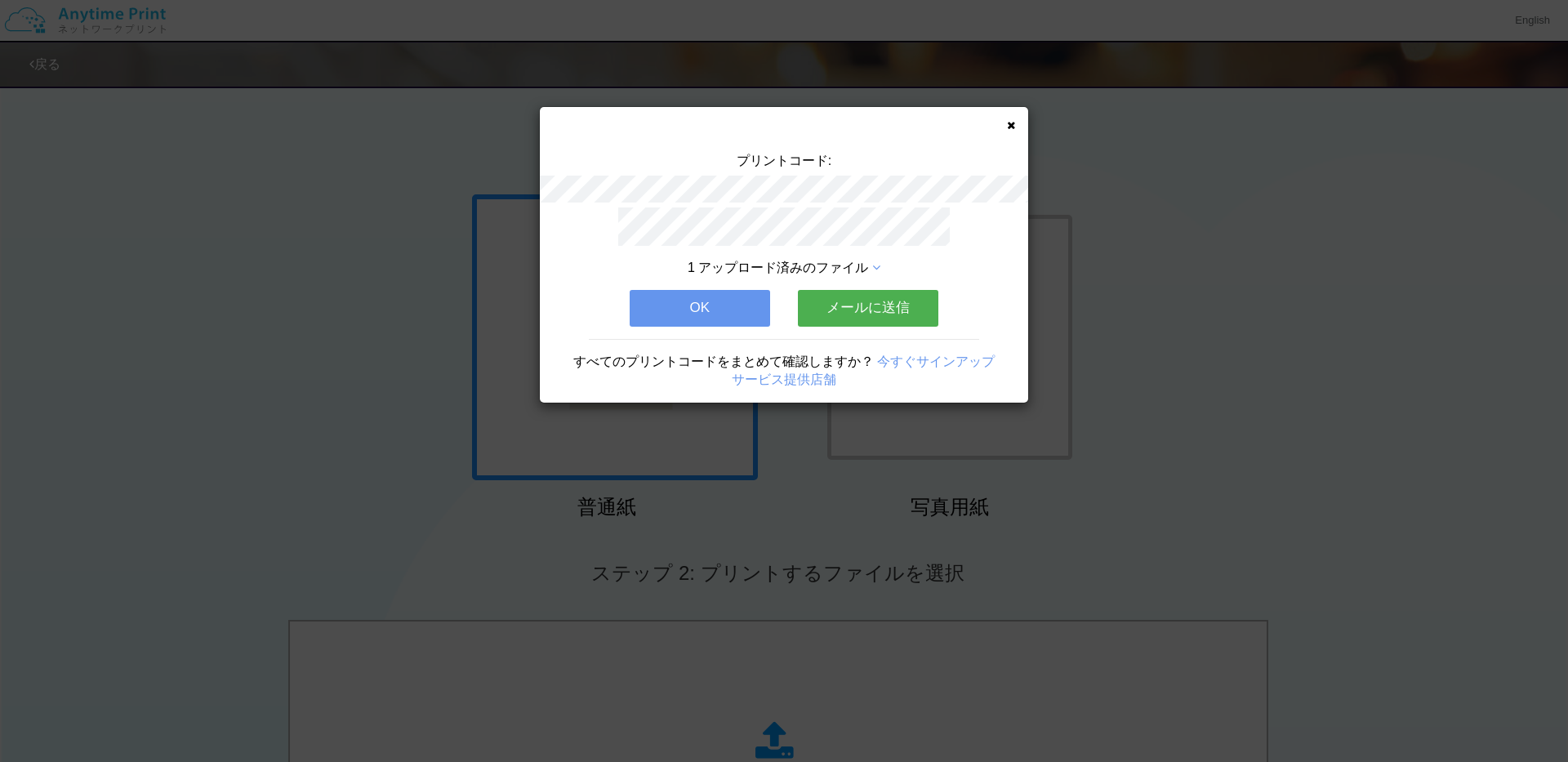
click at [867, 296] on button "メールに送信" at bounding box center [868, 308] width 140 height 36
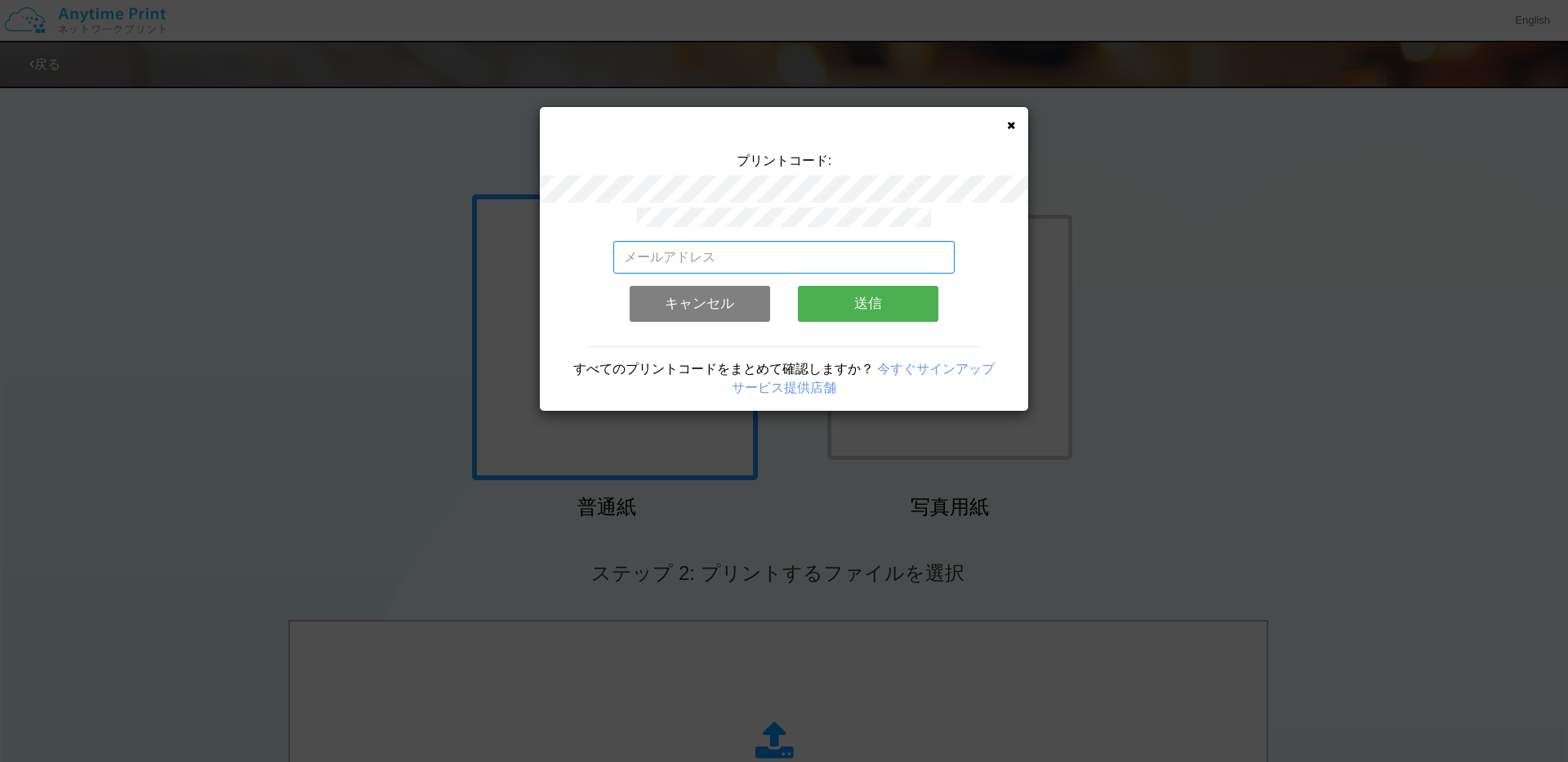
click at [818, 253] on input "email" at bounding box center [784, 257] width 342 height 33
type input "inductance147@yahoo.co.jp"
click at [864, 304] on button "送信" at bounding box center [868, 304] width 140 height 36
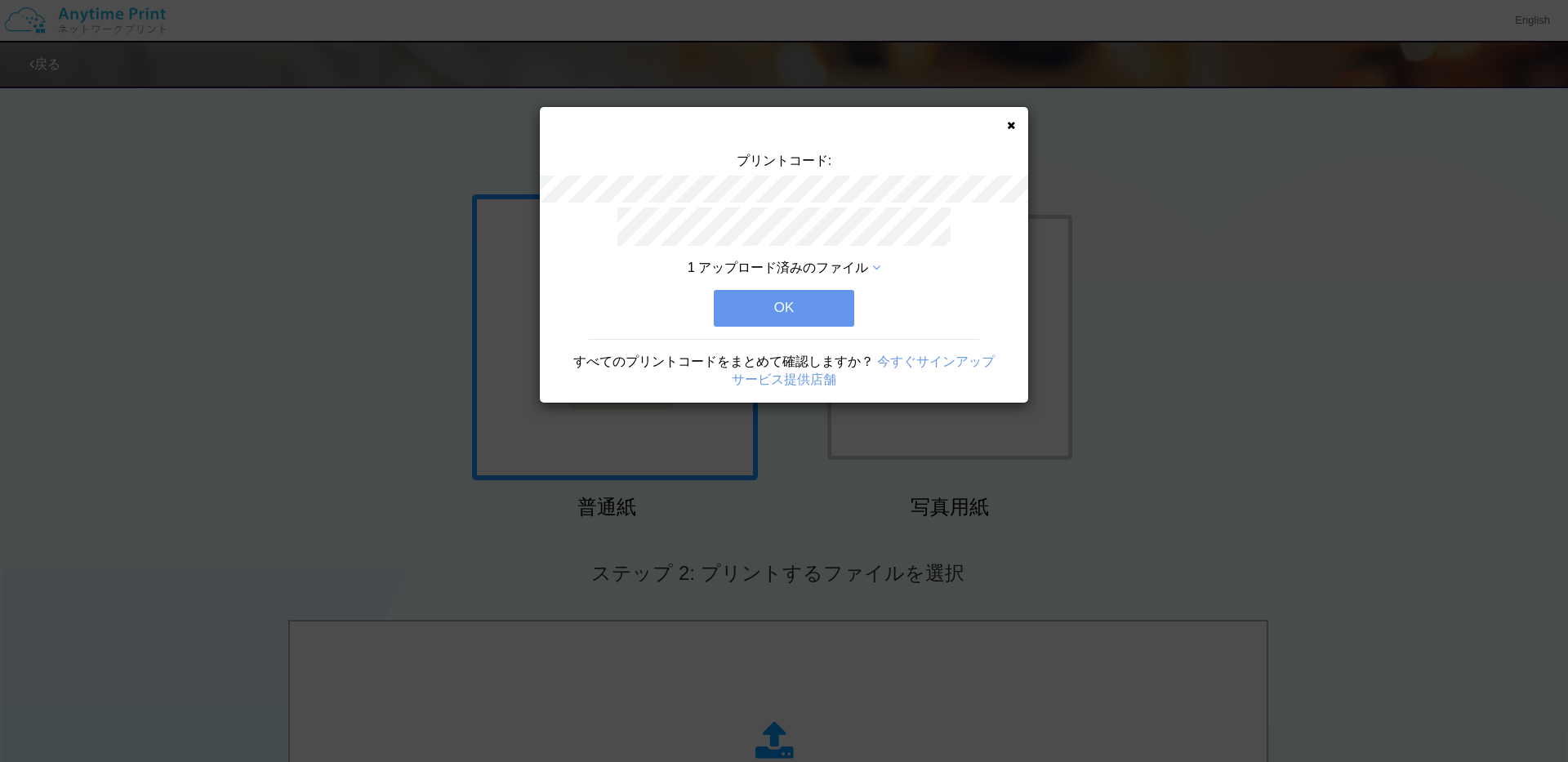
click at [817, 312] on button "OK" at bounding box center [784, 308] width 140 height 36
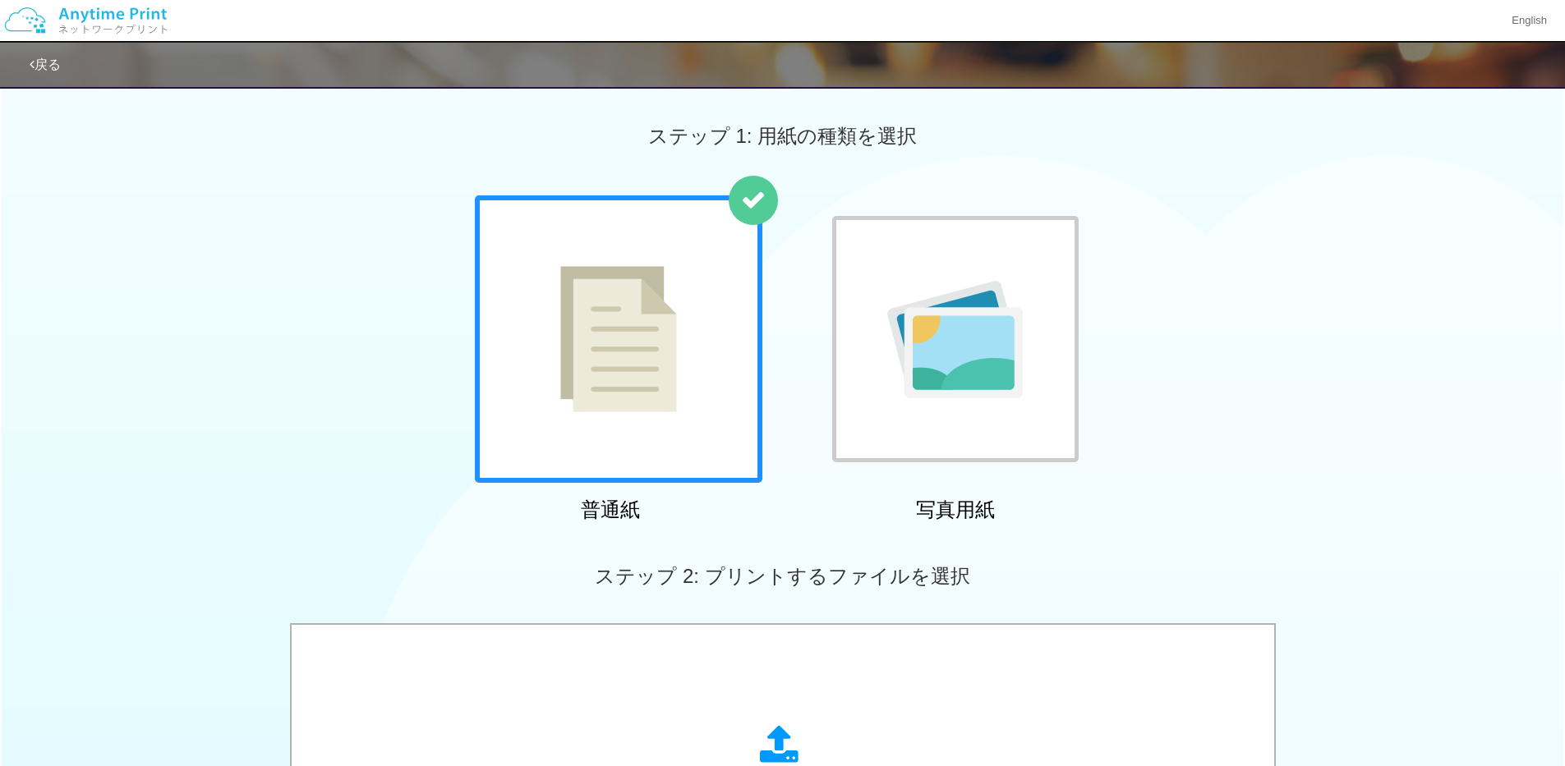
click at [1301, 272] on div "普通紙 写真用紙" at bounding box center [782, 363] width 1565 height 334
